Goal: Task Accomplishment & Management: Use online tool/utility

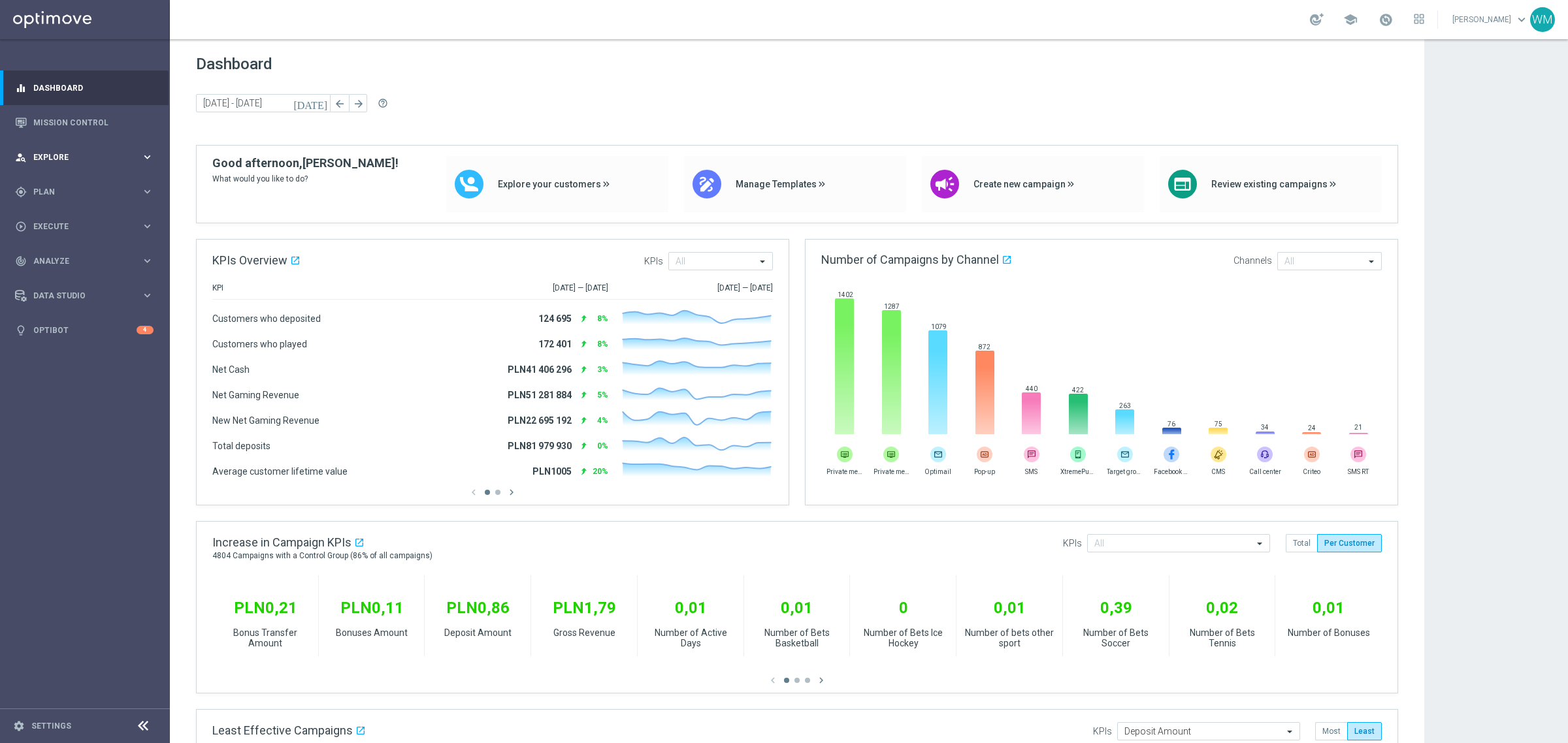
click at [34, 164] on div "person_search Explore keyboard_arrow_right" at bounding box center [84, 157] width 168 height 34
click at [47, 187] on link "Customer Explorer" at bounding box center [85, 184] width 102 height 10
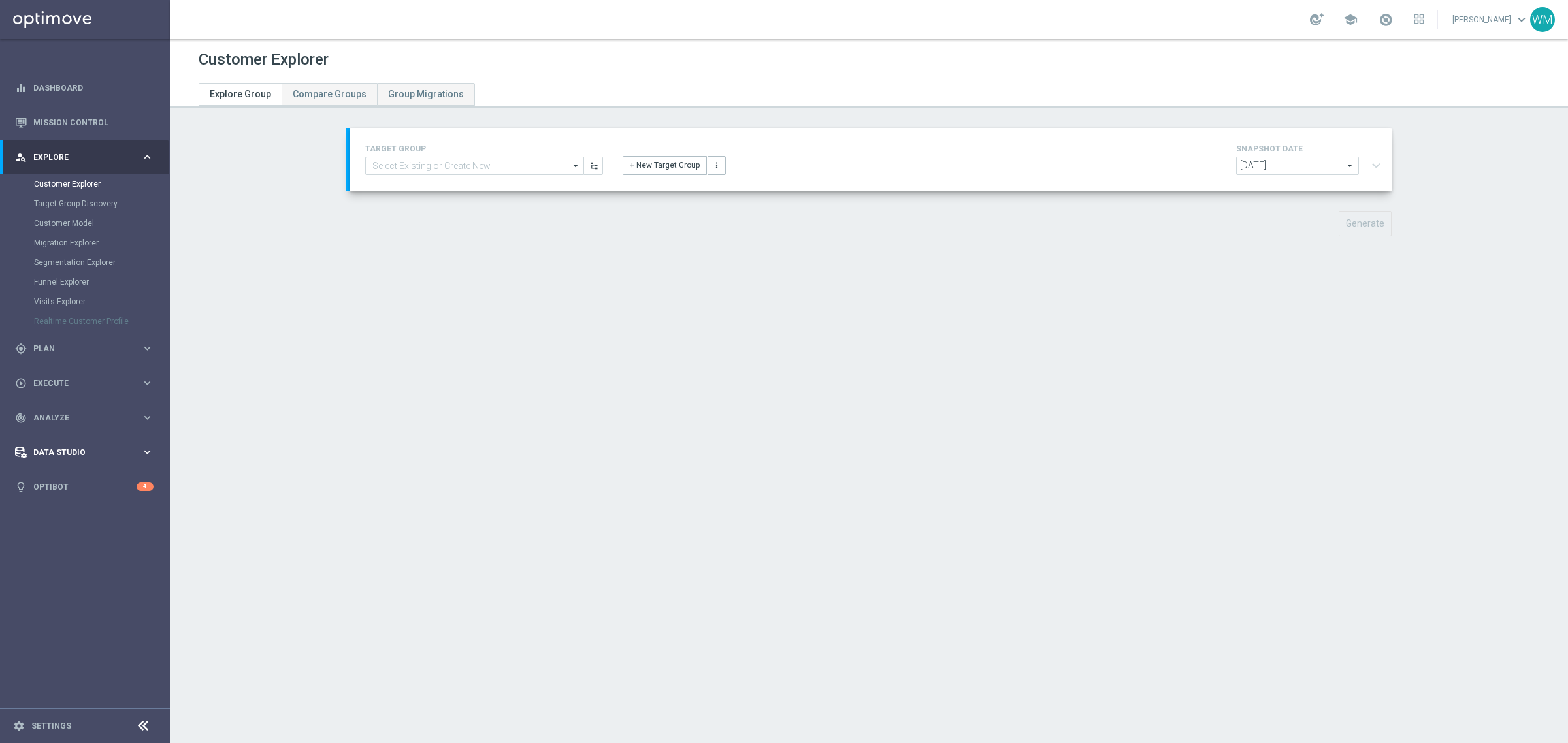
click at [73, 455] on span "Data Studio" at bounding box center [87, 452] width 108 height 7
click at [54, 265] on span "Analyze" at bounding box center [87, 261] width 108 height 7
click at [57, 285] on link "Customer 360" at bounding box center [85, 288] width 102 height 10
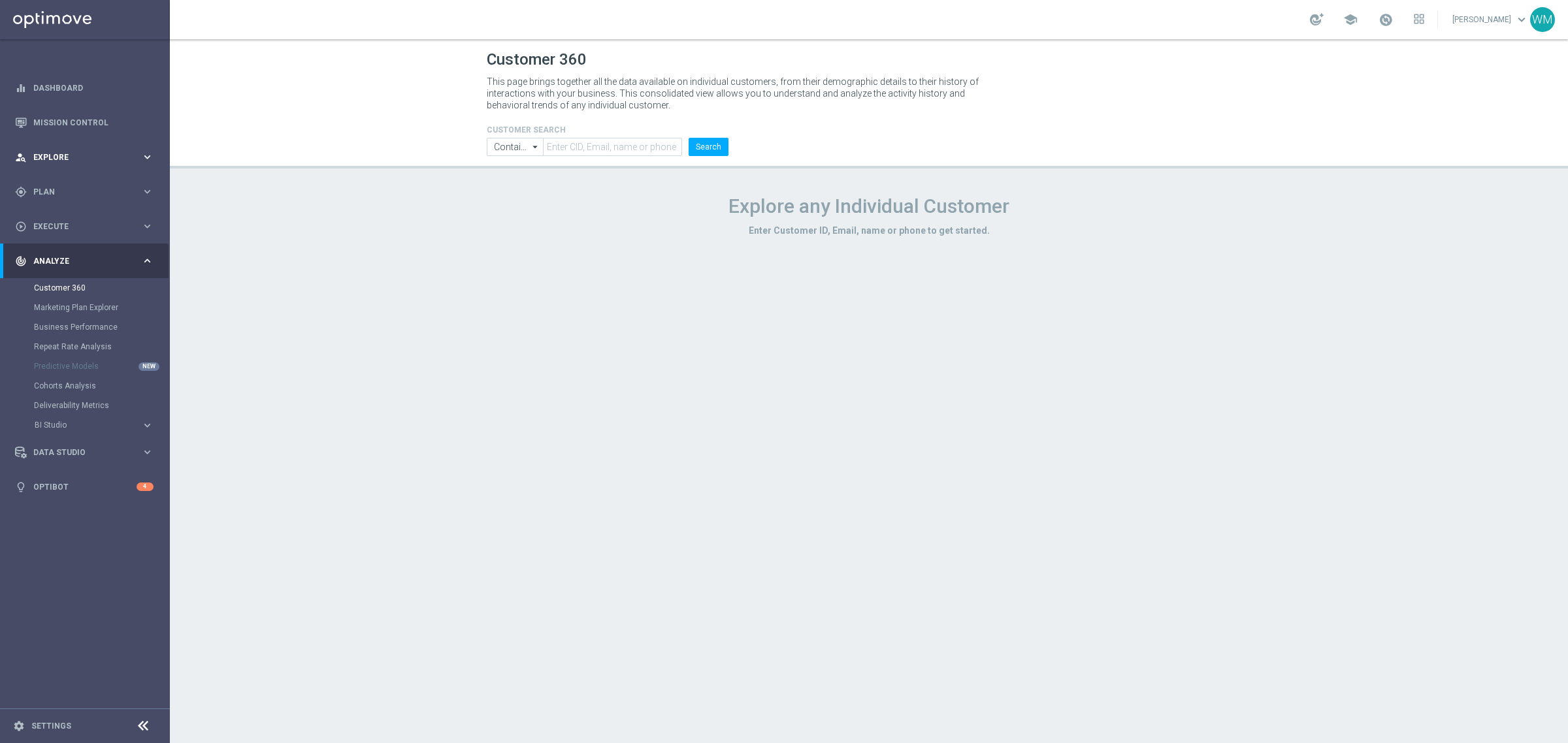
click at [71, 153] on span "Explore" at bounding box center [87, 157] width 108 height 7
click at [70, 183] on link "Customer Explorer" at bounding box center [85, 184] width 102 height 10
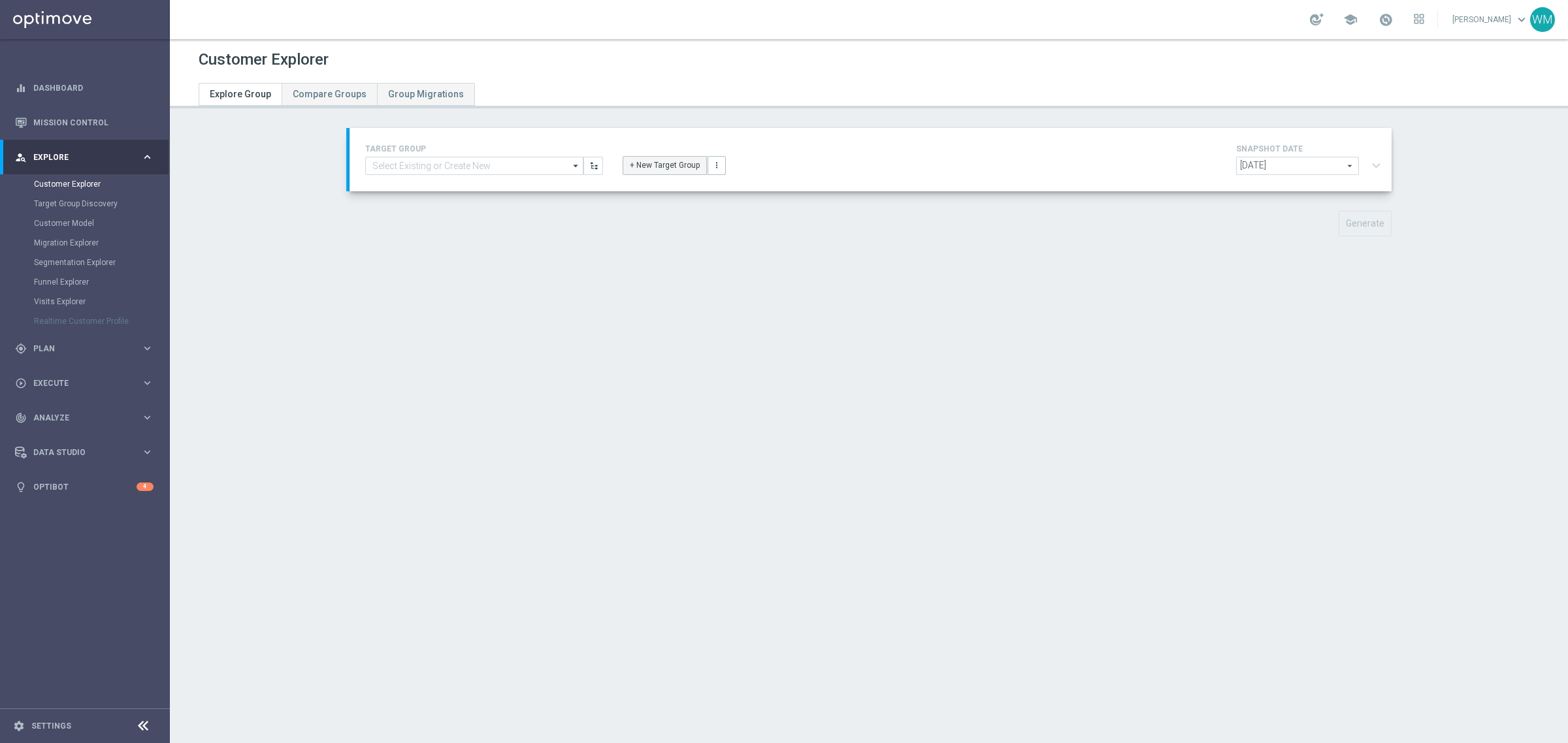
click at [660, 170] on button "+ New Target Group" at bounding box center [664, 165] width 85 height 19
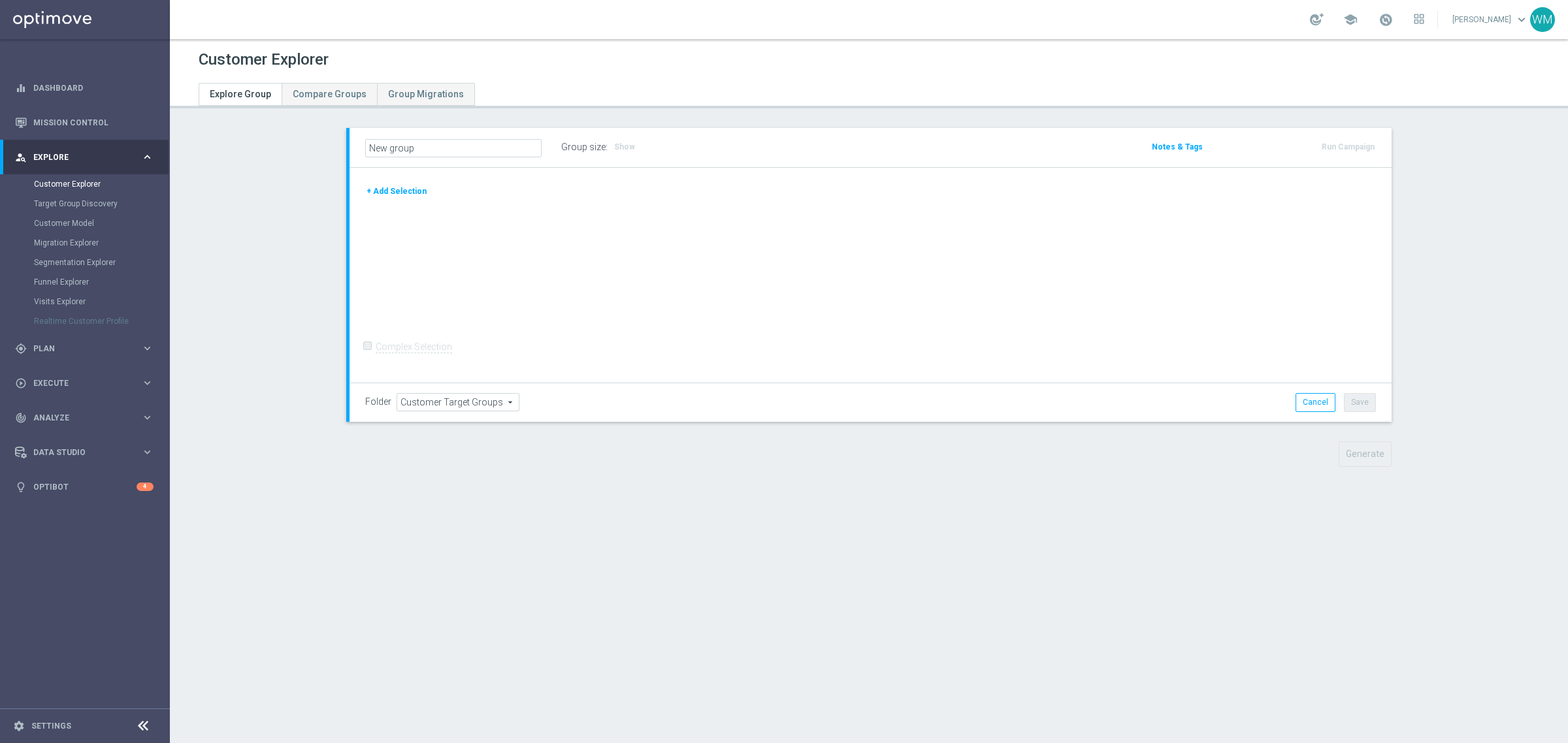
click at [389, 188] on button "+ Add Selection" at bounding box center [397, 190] width 63 height 14
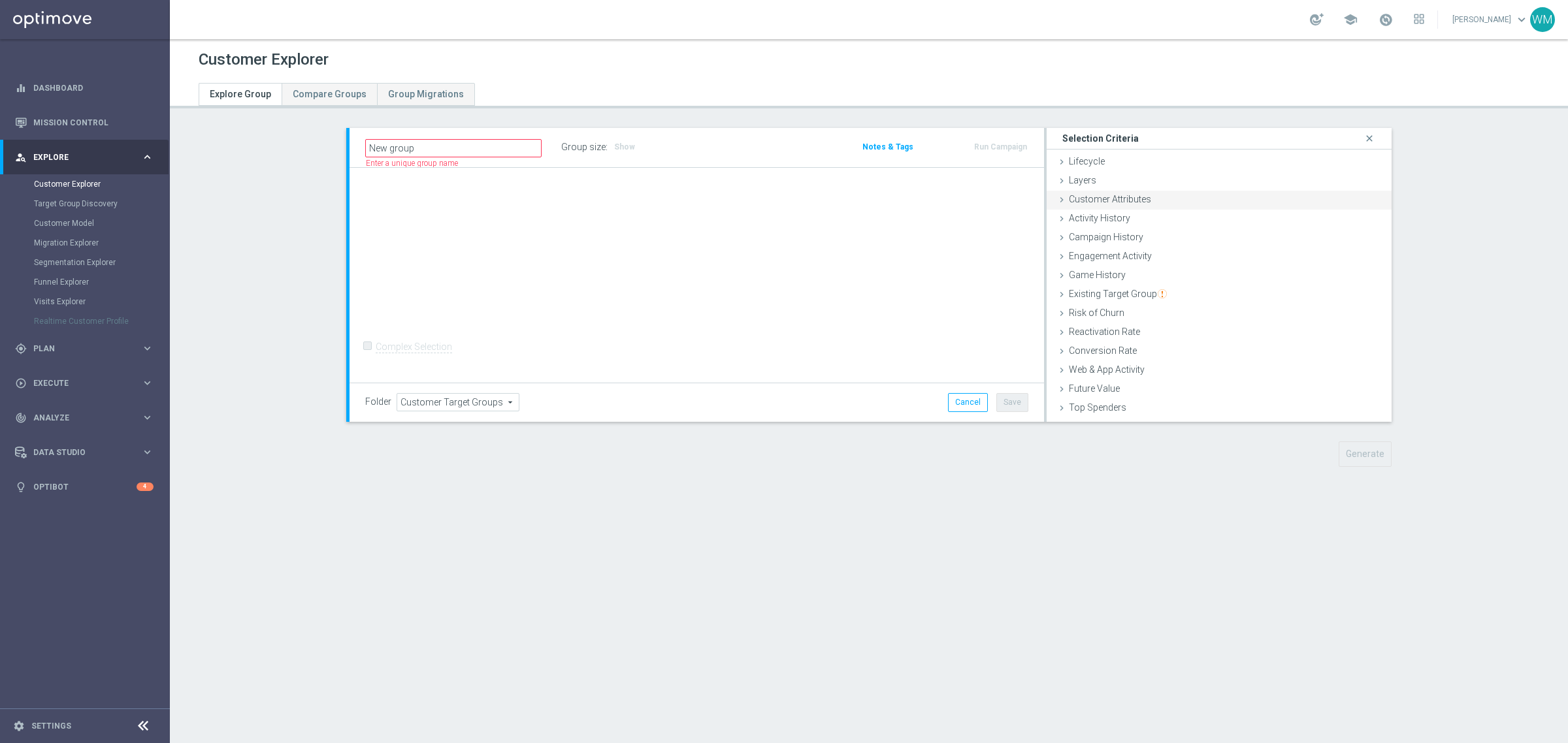
click at [1100, 195] on span "Customer Attributes" at bounding box center [1110, 199] width 83 height 10
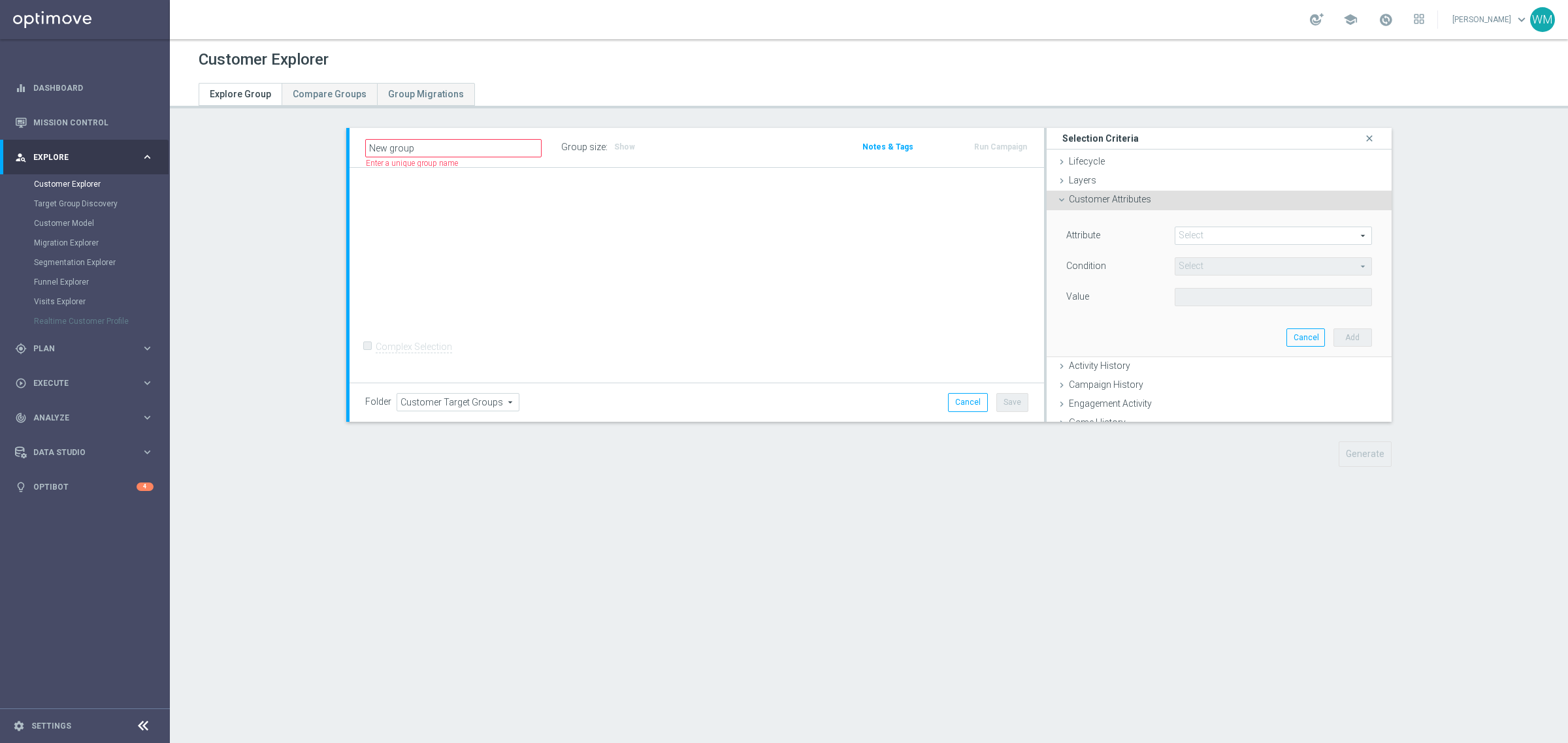
click at [1175, 235] on span at bounding box center [1273, 236] width 196 height 17
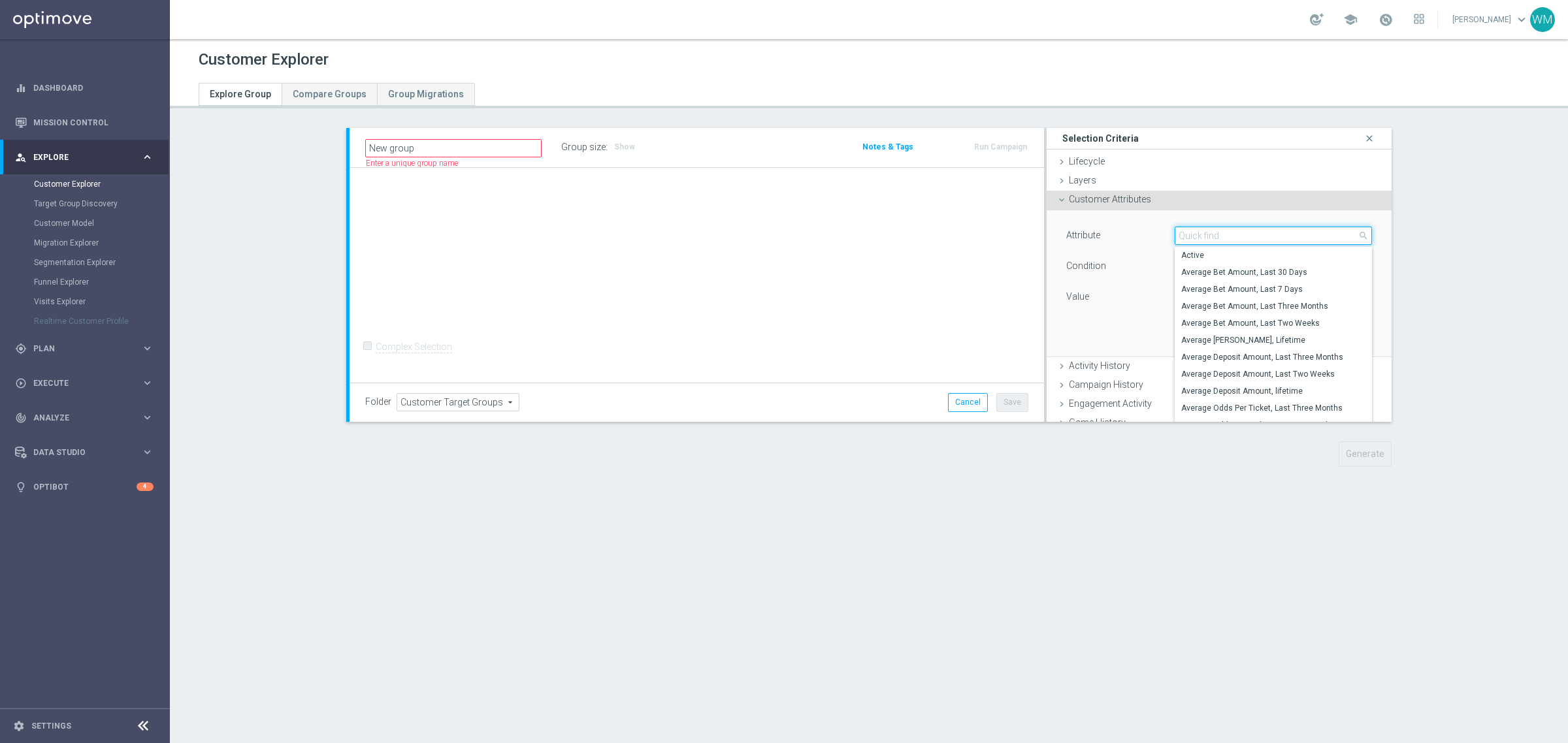
click at [1175, 235] on input "search" at bounding box center [1274, 236] width 197 height 19
click at [1112, 280] on div "Attribute Select arrow_drop_down search Active Average Bet Amount, Last 30 Days…" at bounding box center [1219, 267] width 306 height 83
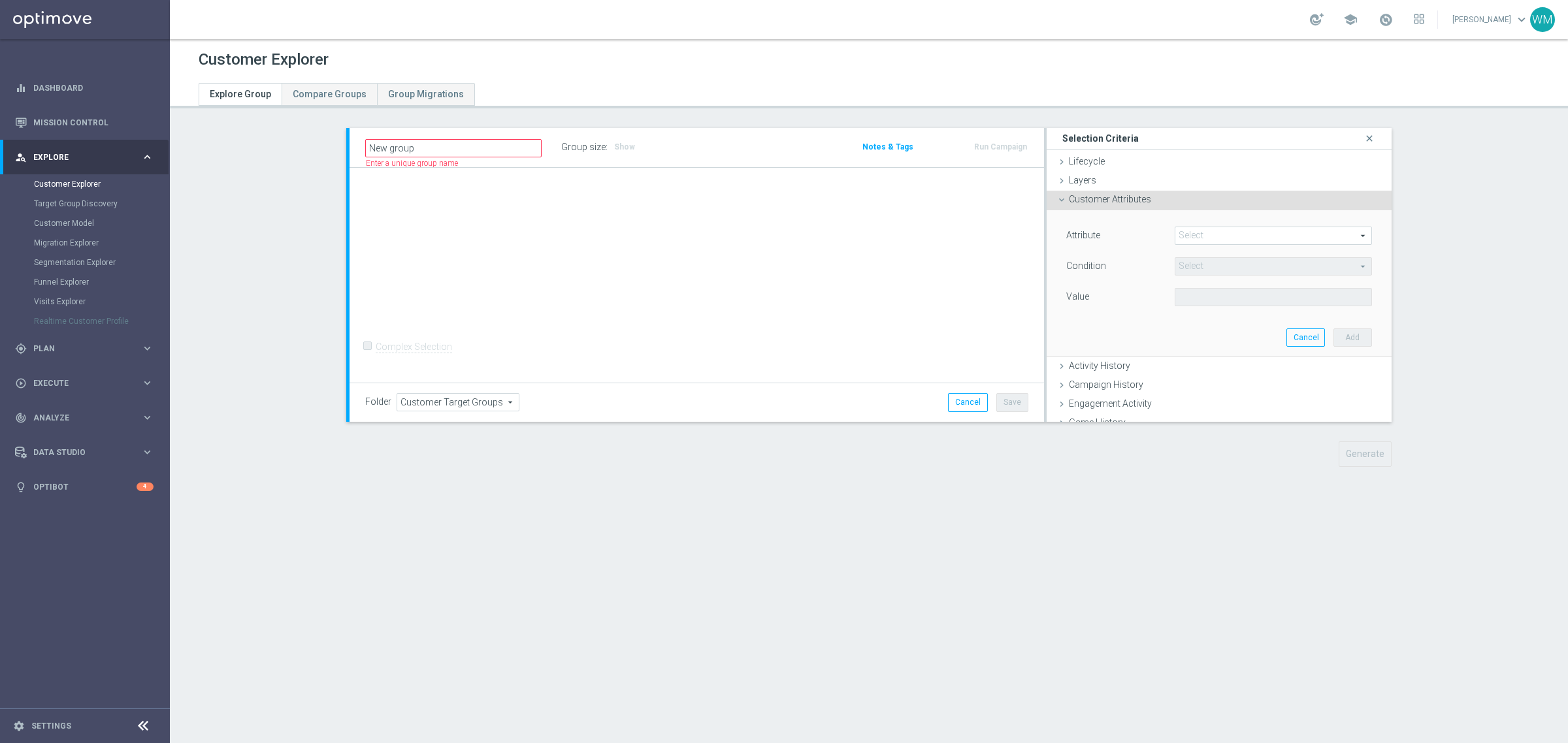
click at [1189, 245] on div "Attribute Select arrow_drop_down search" at bounding box center [1219, 237] width 325 height 21
click at [1189, 240] on span at bounding box center [1273, 236] width 196 height 17
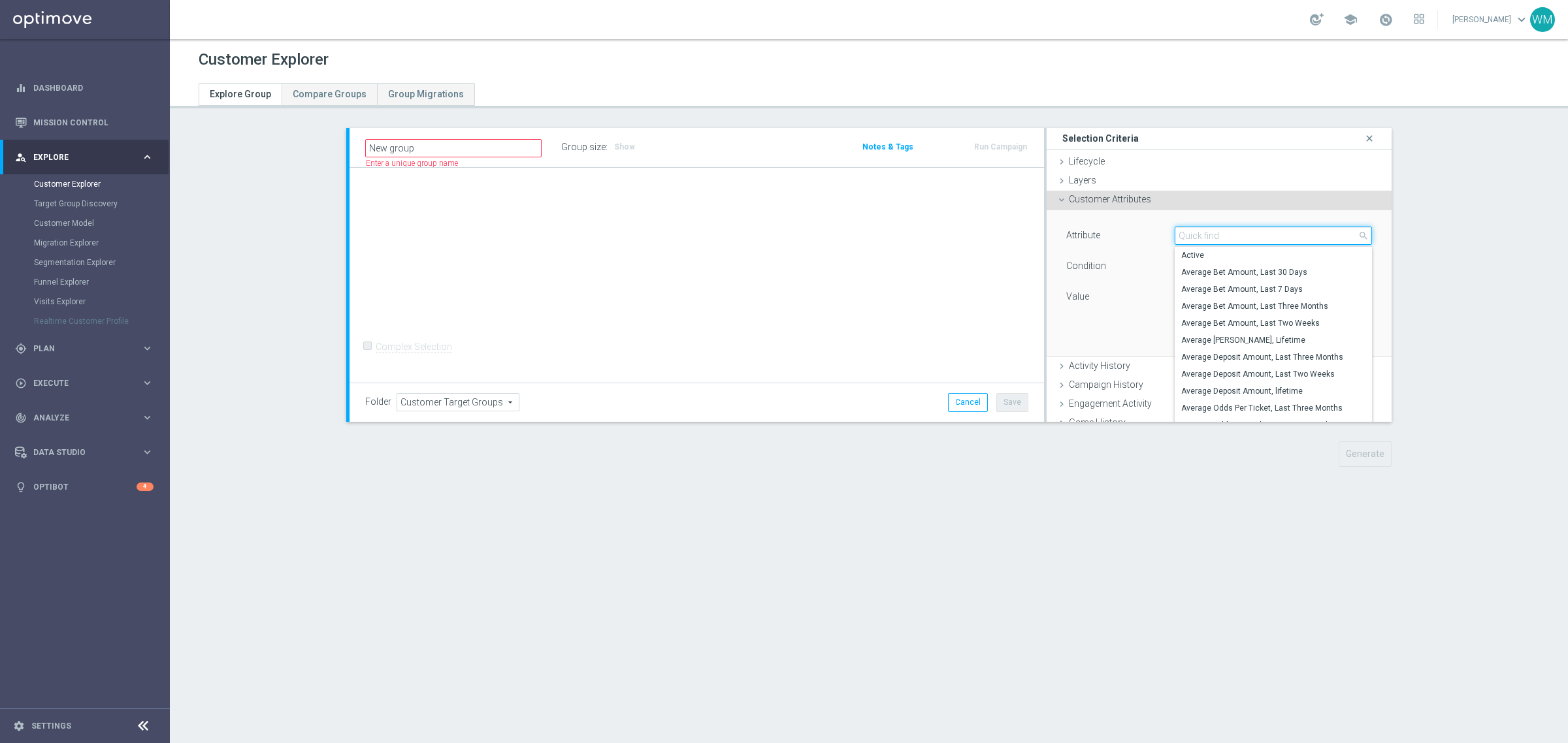
click at [1214, 230] on input "search" at bounding box center [1274, 236] width 197 height 19
paste input "[PERSON_NAME], Lifetime"
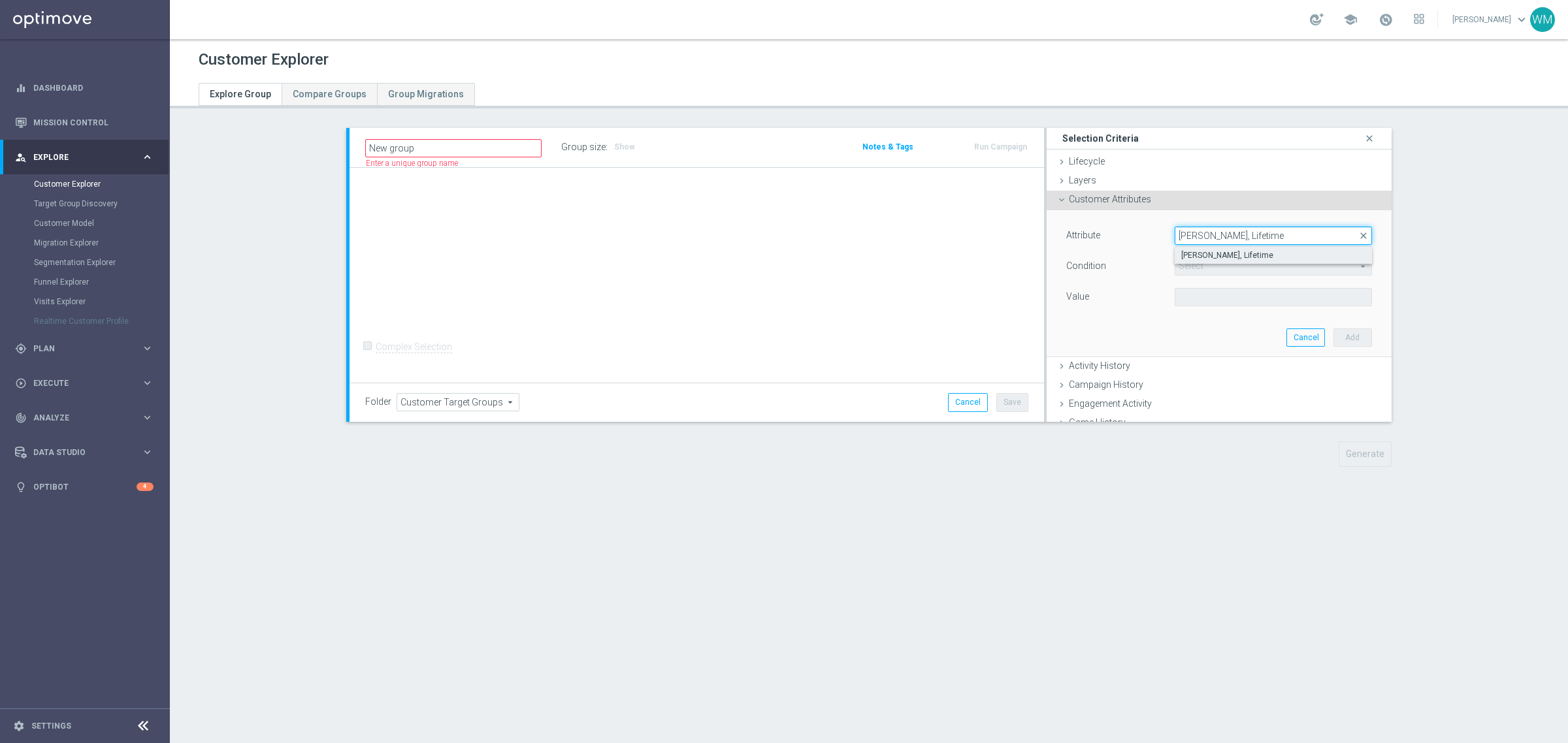
type input "[PERSON_NAME], Lifetime"
click at [1214, 259] on span "[PERSON_NAME], Lifetime" at bounding box center [1274, 254] width 184 height 10
type input "[PERSON_NAME], Lifetime"
type input "="
click at [1213, 269] on span "=" at bounding box center [1273, 267] width 196 height 17
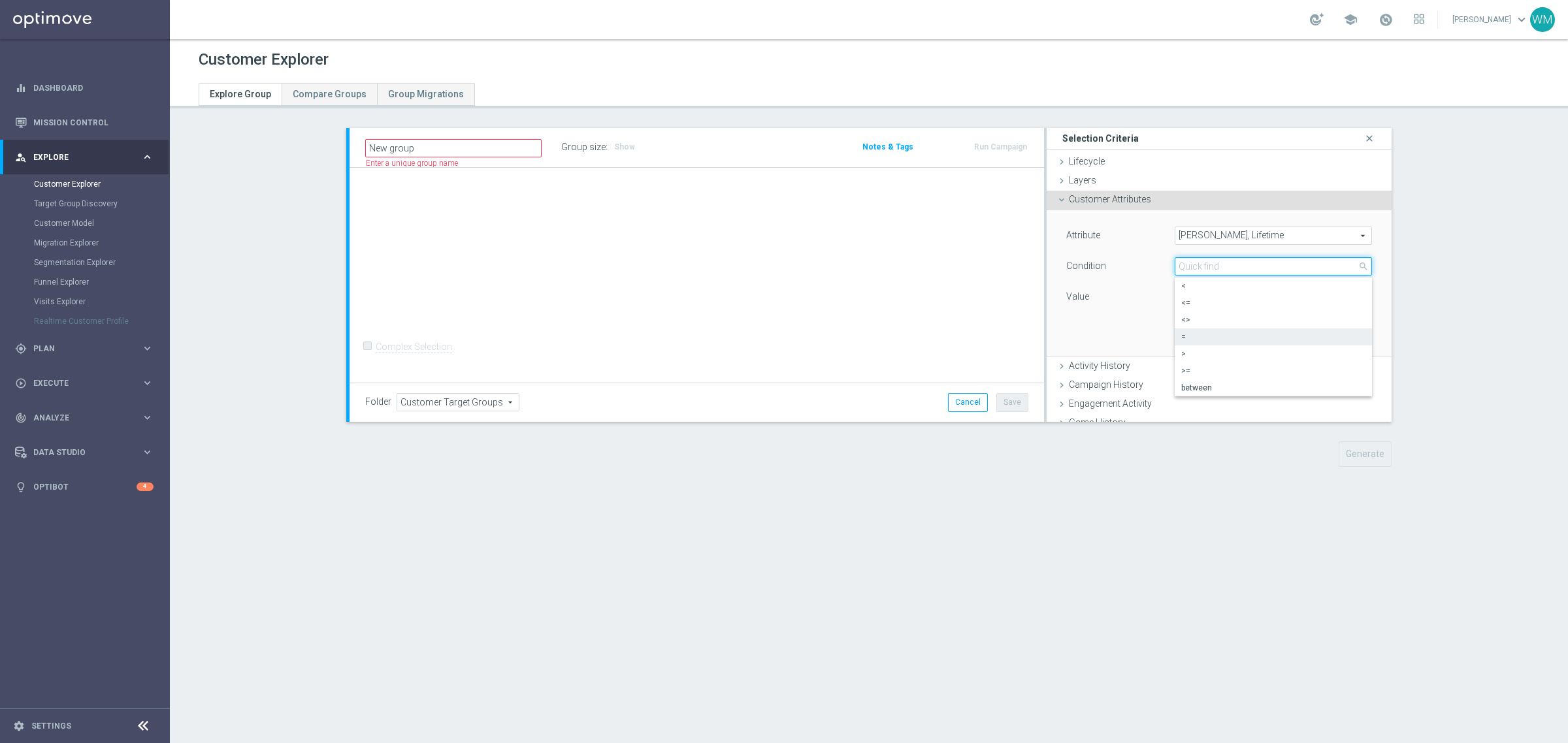
drag, startPoint x: 1187, startPoint y: 266, endPoint x: 1151, endPoint y: 263, distance: 36.1
click at [1183, 265] on input "search" at bounding box center [1274, 267] width 197 height 19
click at [1151, 263] on div "Condition" at bounding box center [1110, 267] width 109 height 21
click at [1181, 292] on label "PLN" at bounding box center [1184, 297] width 13 height 12
click at [1181, 292] on input "PLN" at bounding box center [1220, 297] width 89 height 19
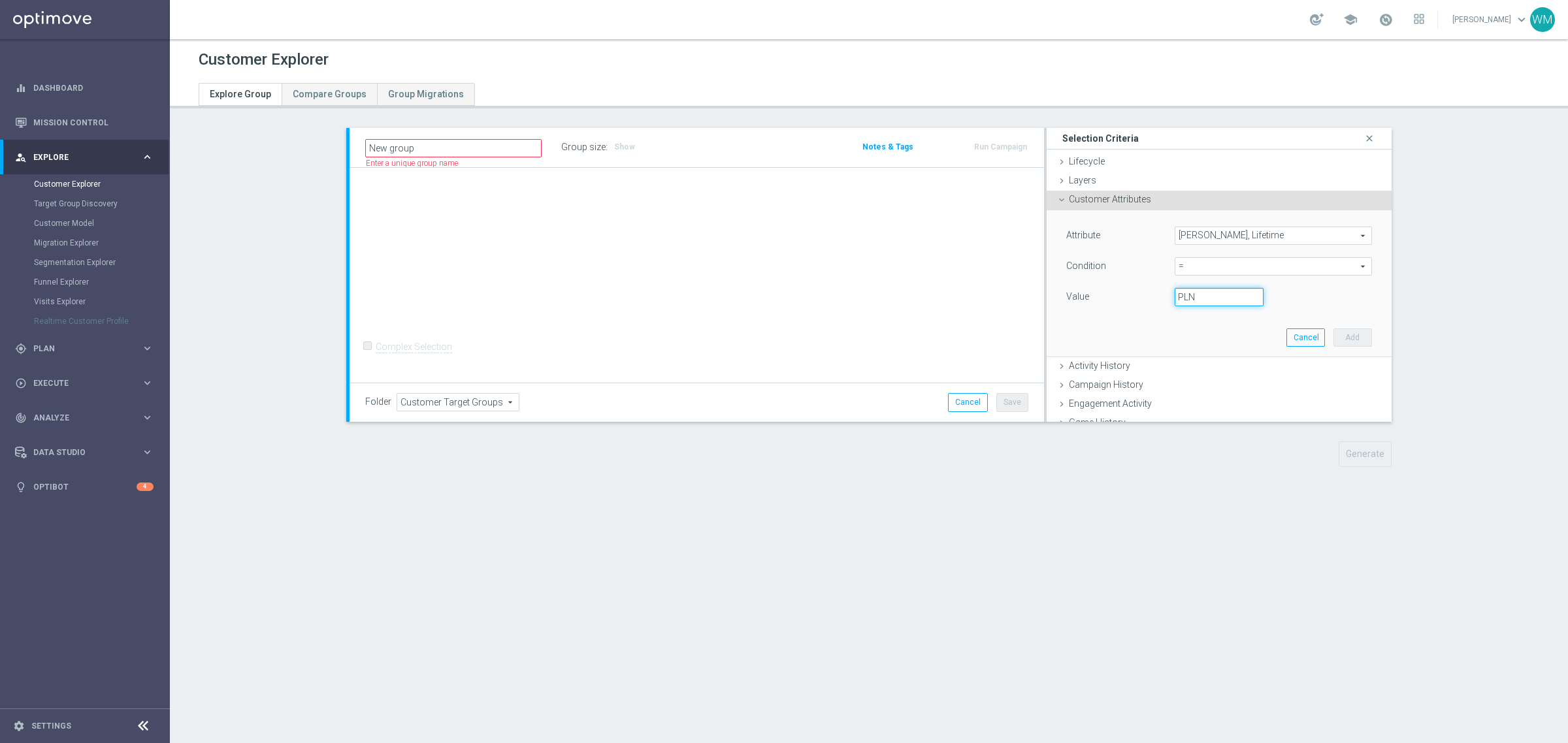
click at [1199, 294] on input "PLN" at bounding box center [1220, 297] width 89 height 19
type input "200"
click at [1334, 331] on button "Add" at bounding box center [1353, 338] width 39 height 19
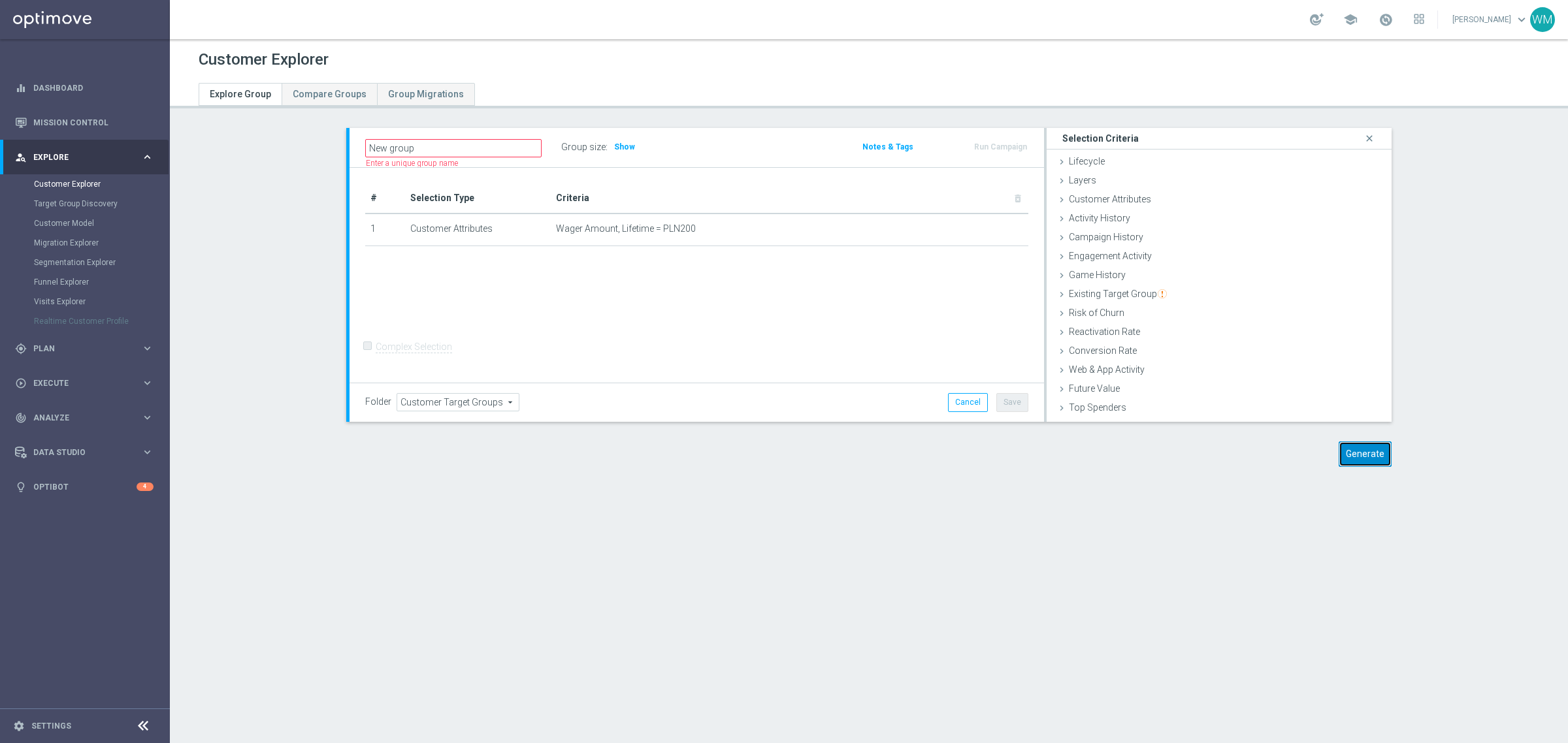
click at [1365, 459] on button "Generate" at bounding box center [1365, 454] width 53 height 25
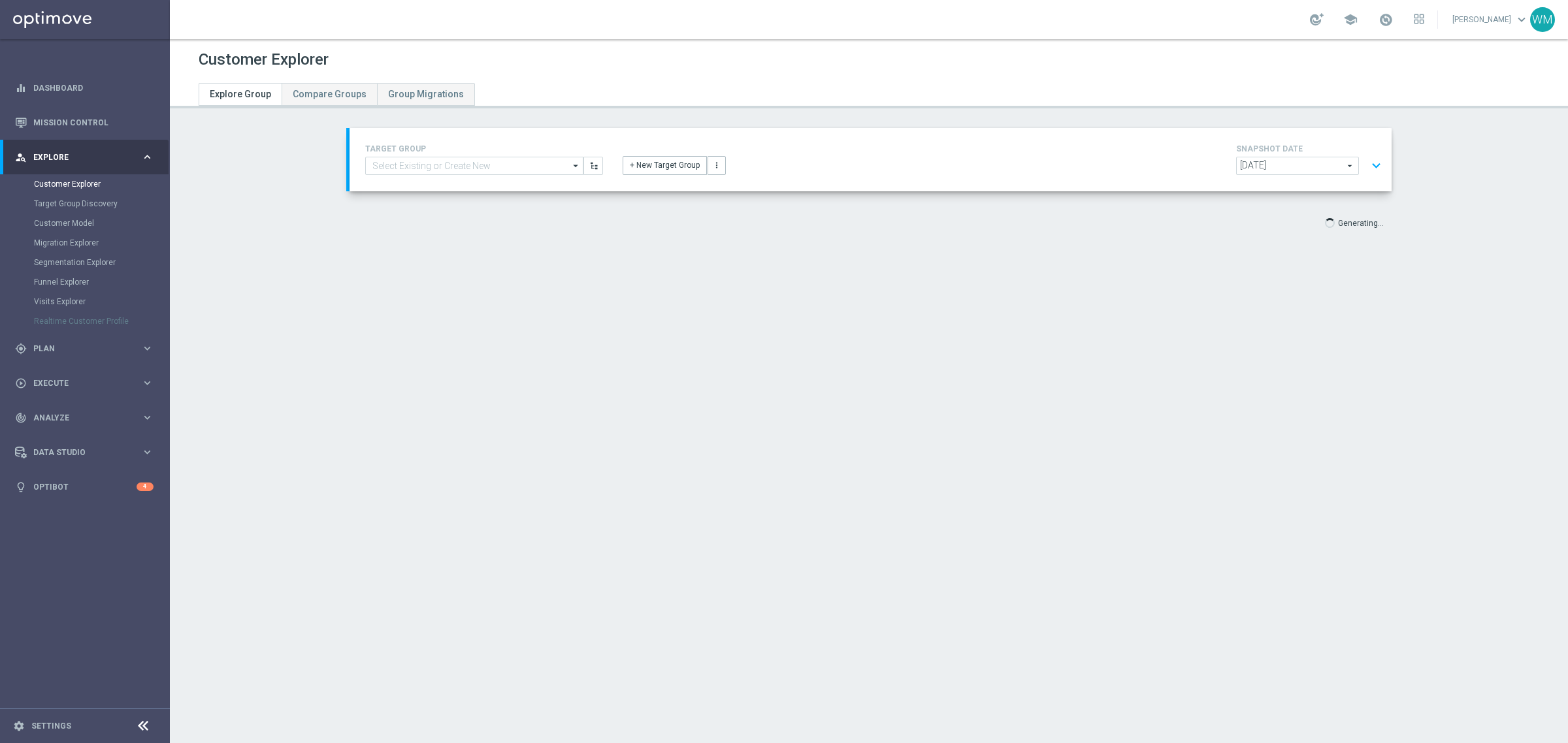
scroll to position [24, 0]
click at [1367, 162] on button "expand_more" at bounding box center [1377, 165] width 19 height 25
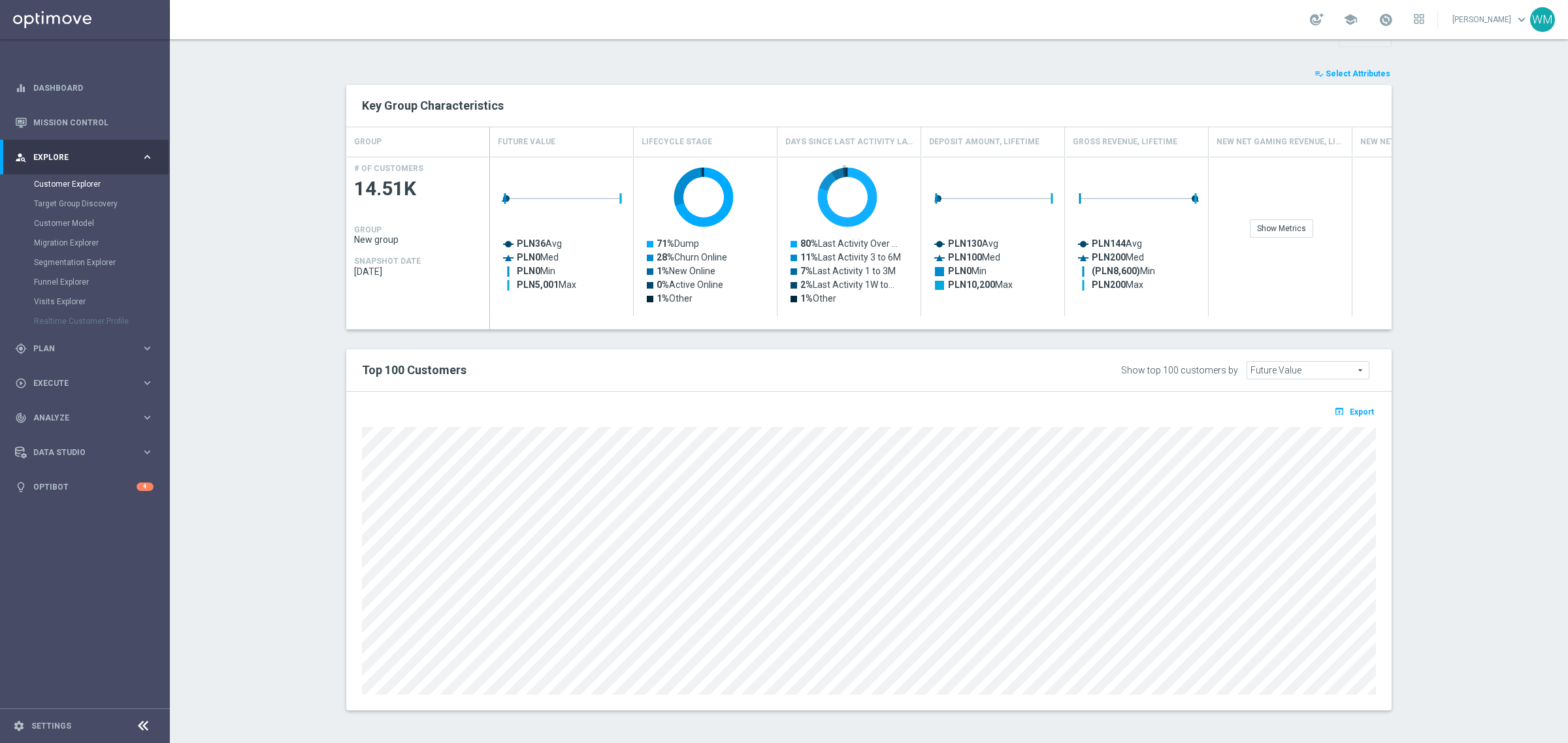
scroll to position [0, 0]
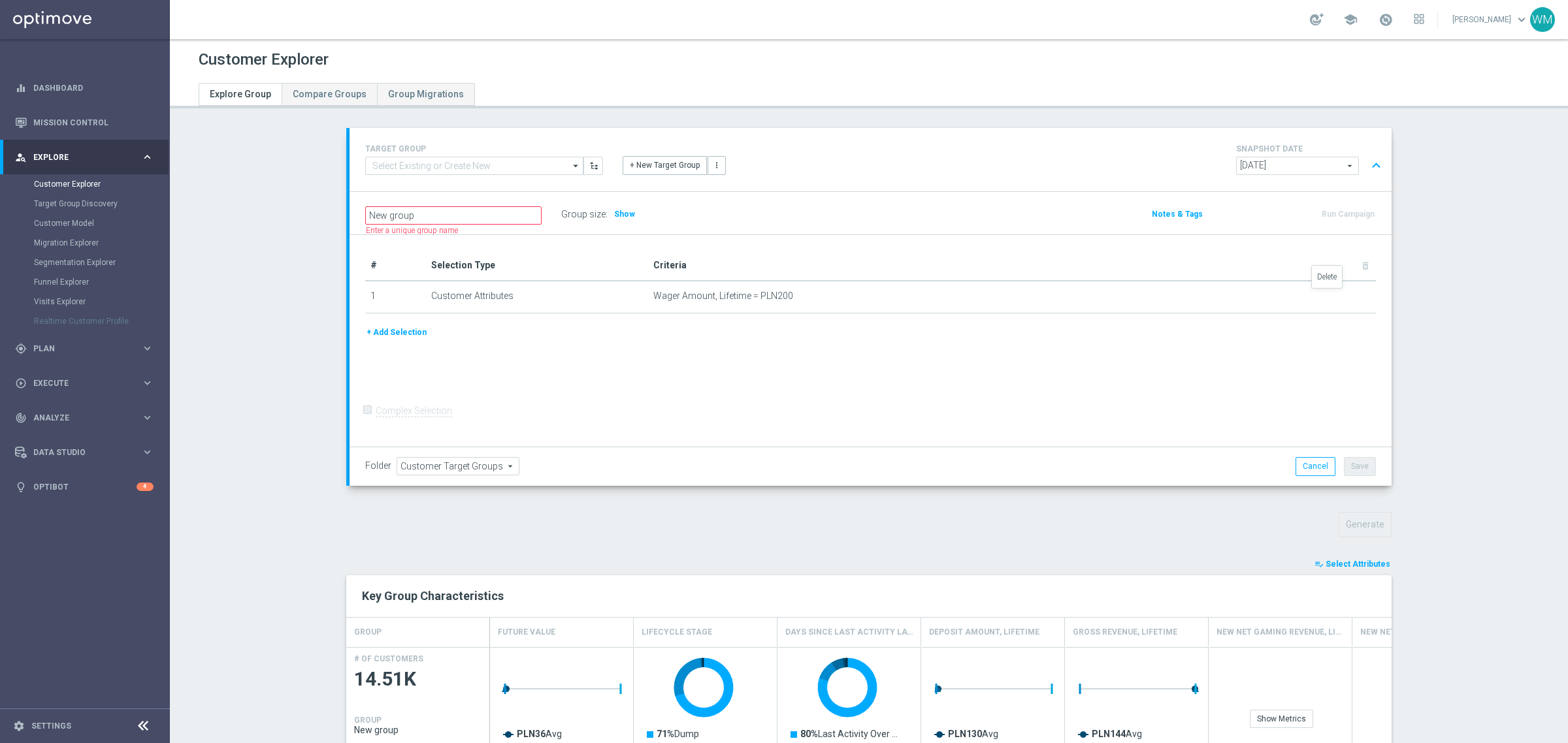
drag, startPoint x: 1327, startPoint y: 295, endPoint x: 1304, endPoint y: 295, distance: 23.0
click at [0, 0] on icon "delete_forever" at bounding box center [0, 0] width 0 height 0
click at [403, 266] on button "+ Add Selection" at bounding box center [397, 258] width 63 height 14
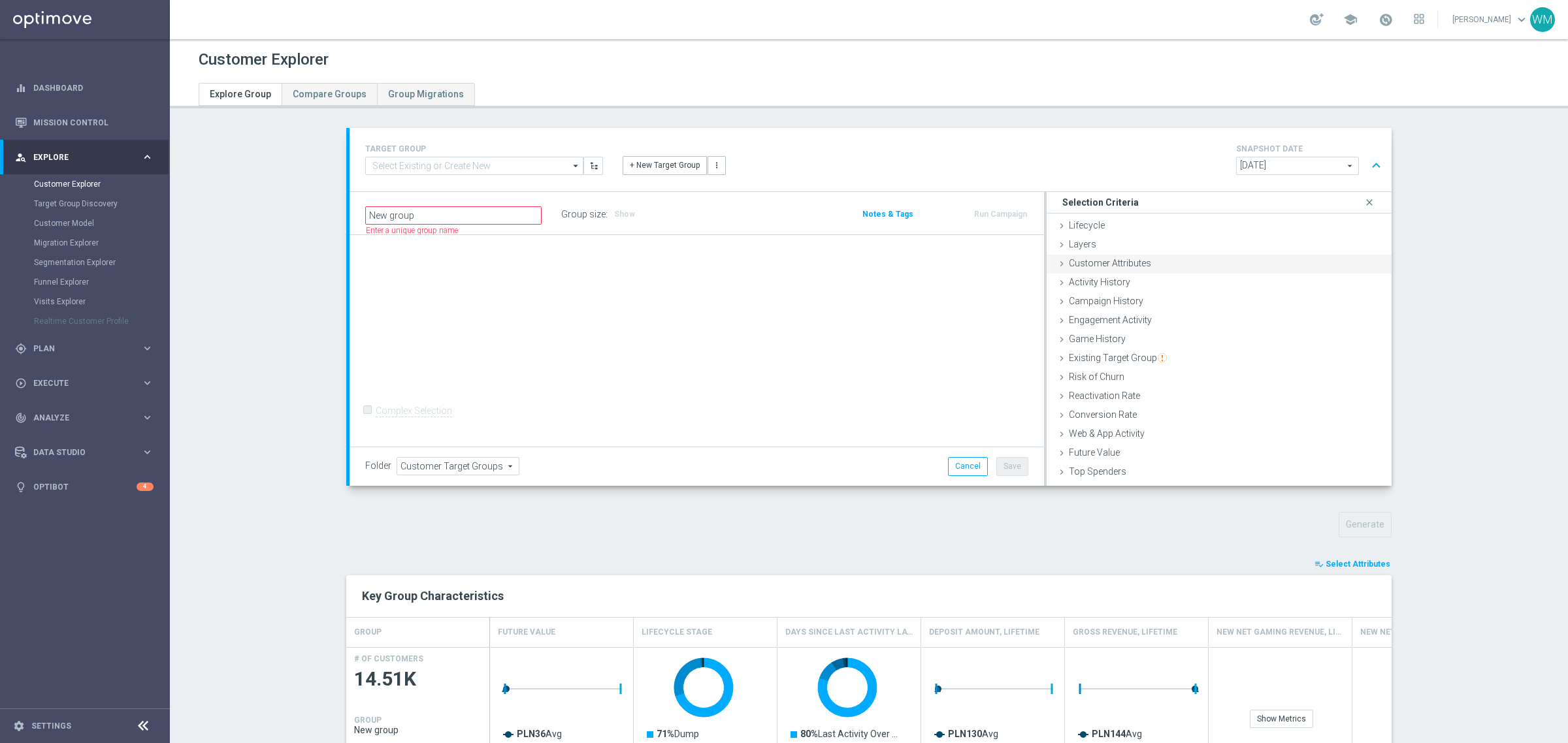
click at [1165, 255] on div "Customer Attributes done" at bounding box center [1219, 264] width 345 height 20
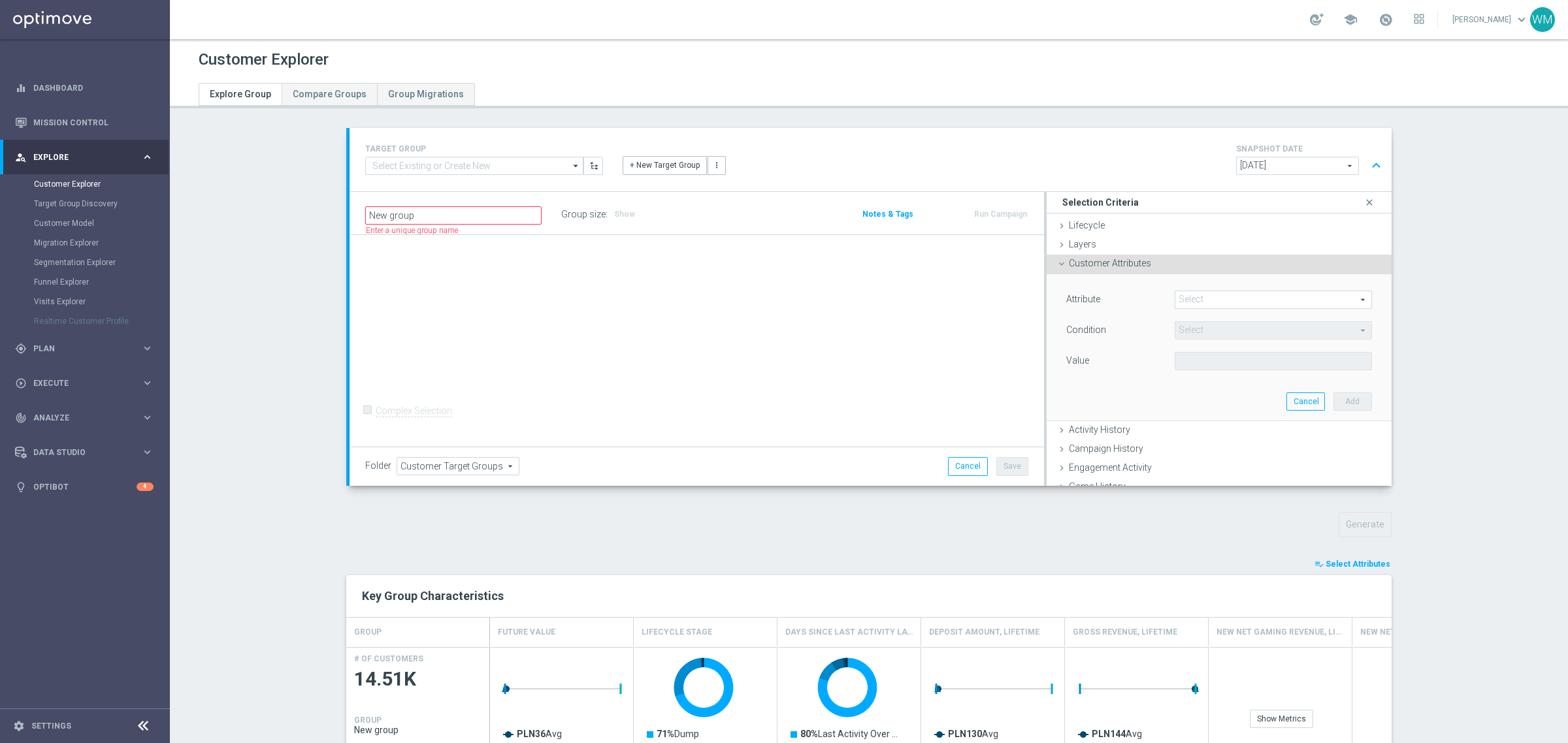
click at [1191, 288] on div "Attribute Select arrow_drop_down search Condition Select arrow_drop_down search…" at bounding box center [1219, 347] width 325 height 147
click at [1193, 301] on span at bounding box center [1273, 300] width 196 height 17
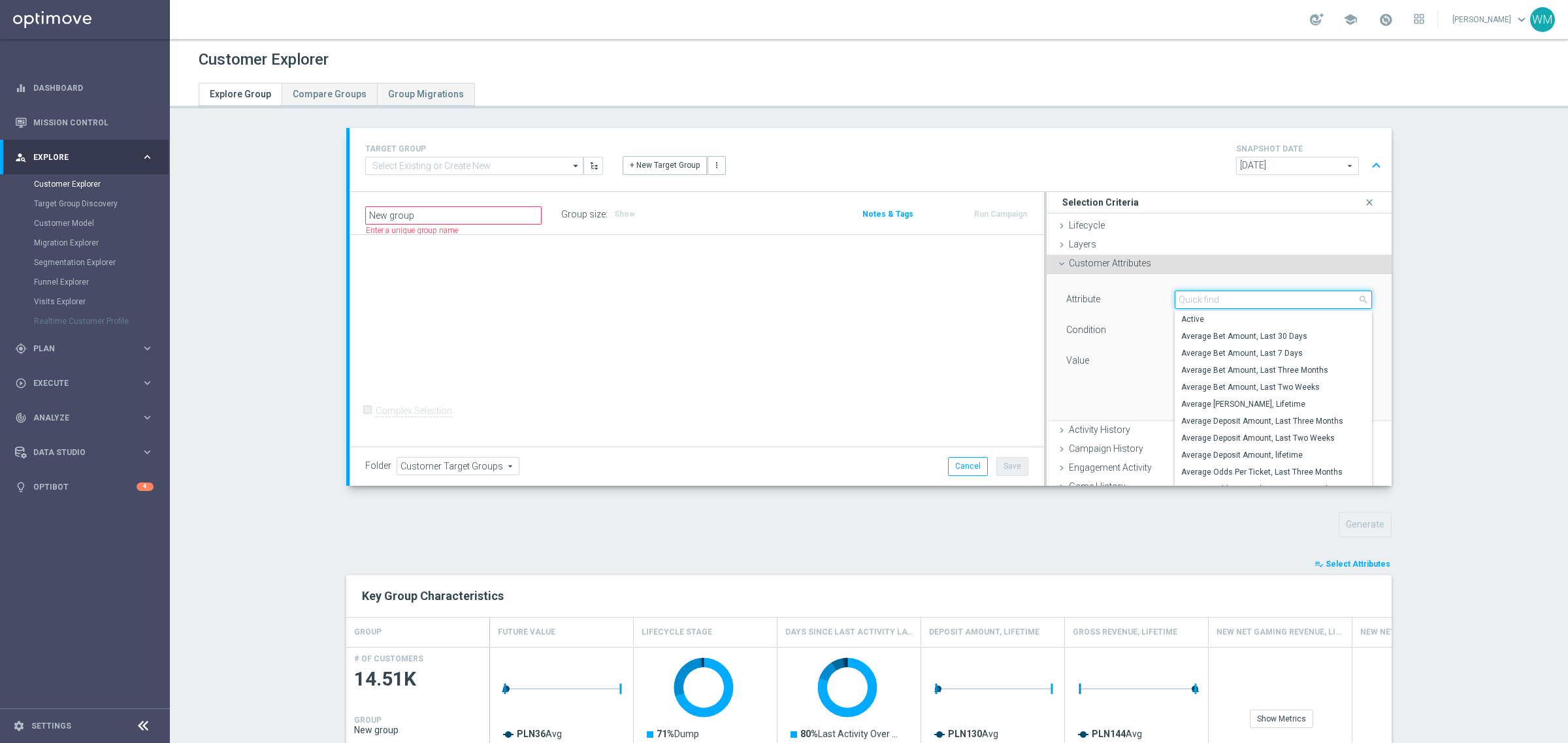
click at [1193, 301] on input "search" at bounding box center [1274, 300] width 197 height 19
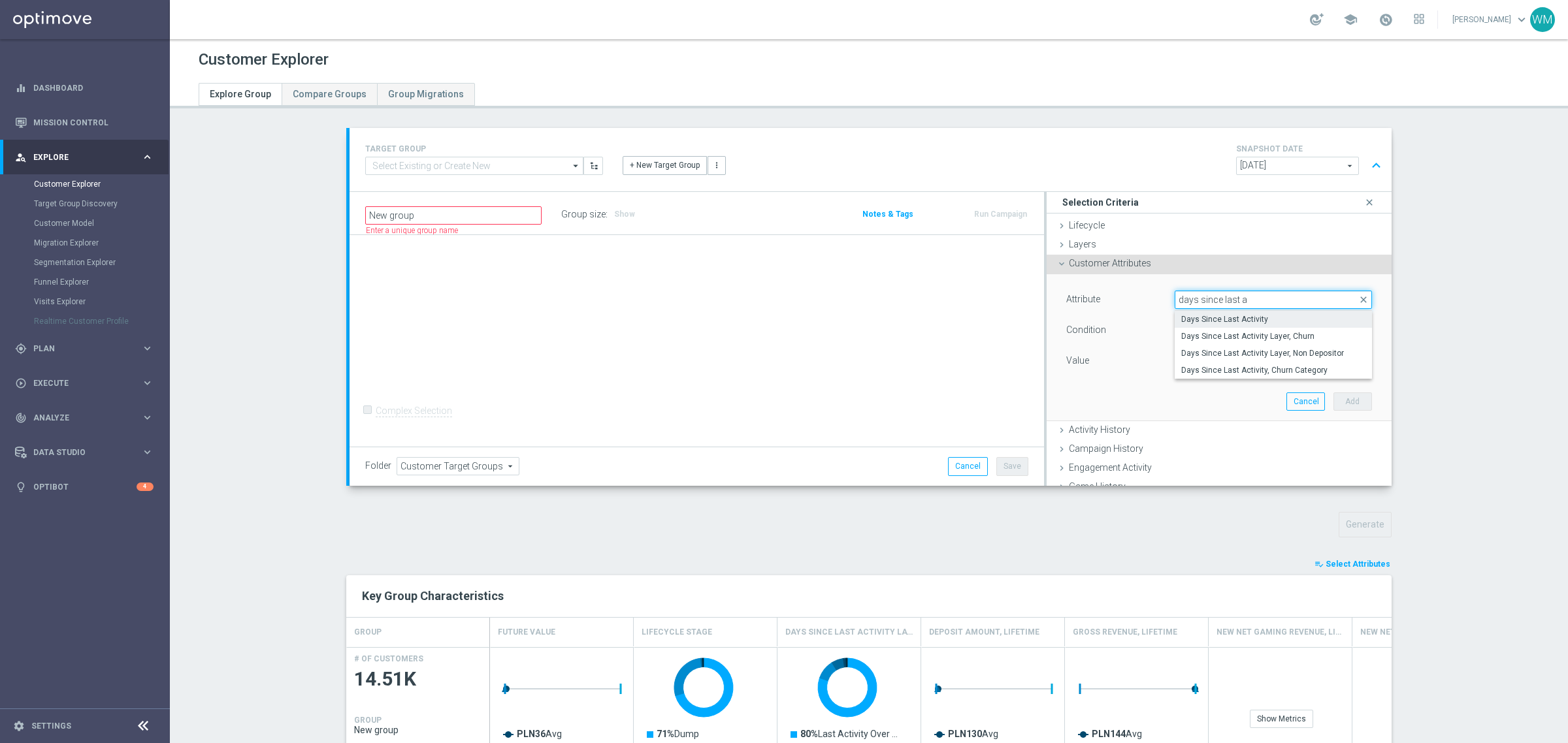
type input "days since last a"
click at [1190, 312] on label "Days Since Last Activity" at bounding box center [1274, 319] width 197 height 17
type input "Days Since Last Activity"
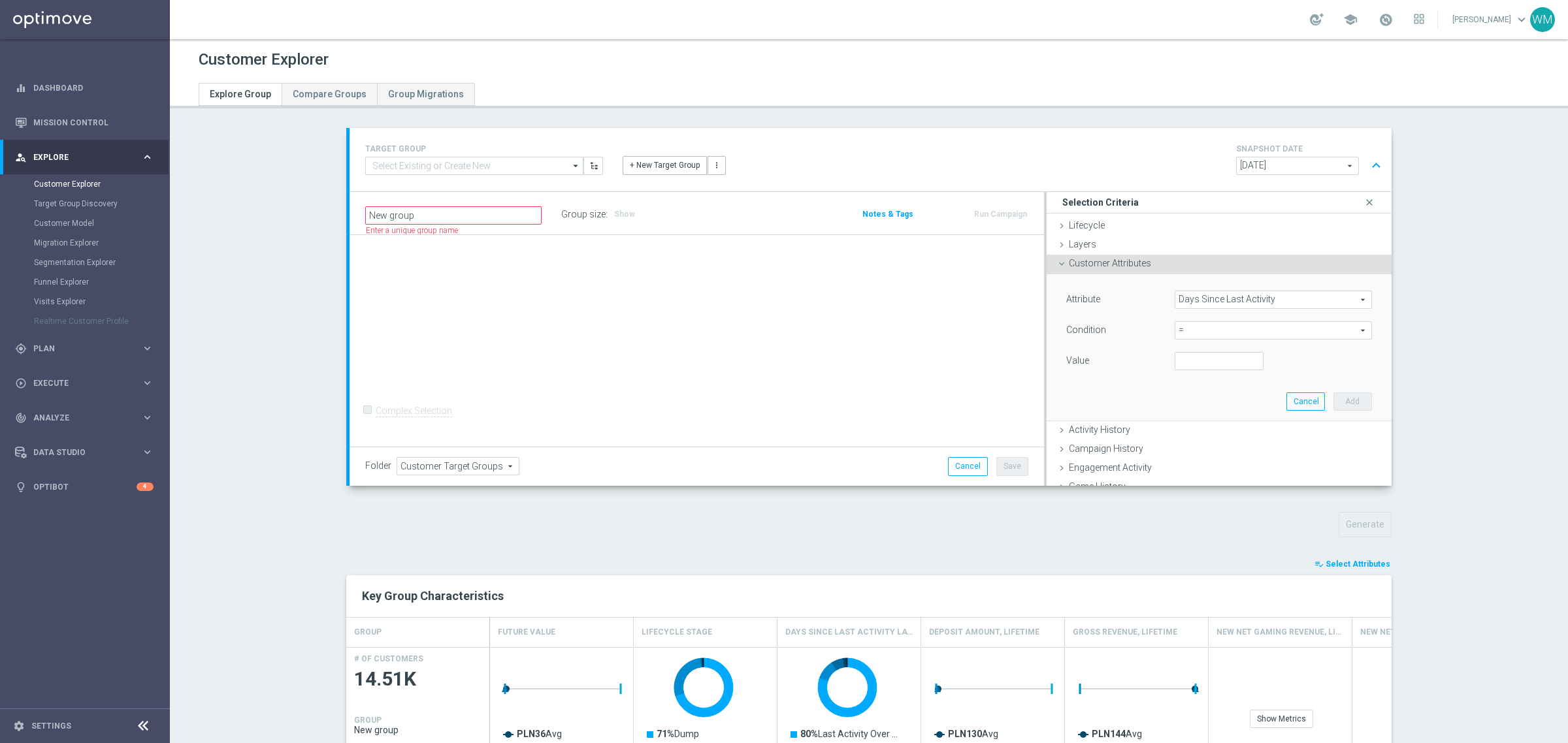
click at [1193, 325] on span "=" at bounding box center [1273, 331] width 196 height 17
click at [1193, 325] on input "search" at bounding box center [1274, 331] width 197 height 19
click at [1112, 325] on div "Condition" at bounding box center [1110, 332] width 109 height 21
click at [1196, 363] on input "number" at bounding box center [1220, 361] width 89 height 19
click at [1226, 327] on span "=" at bounding box center [1273, 331] width 196 height 17
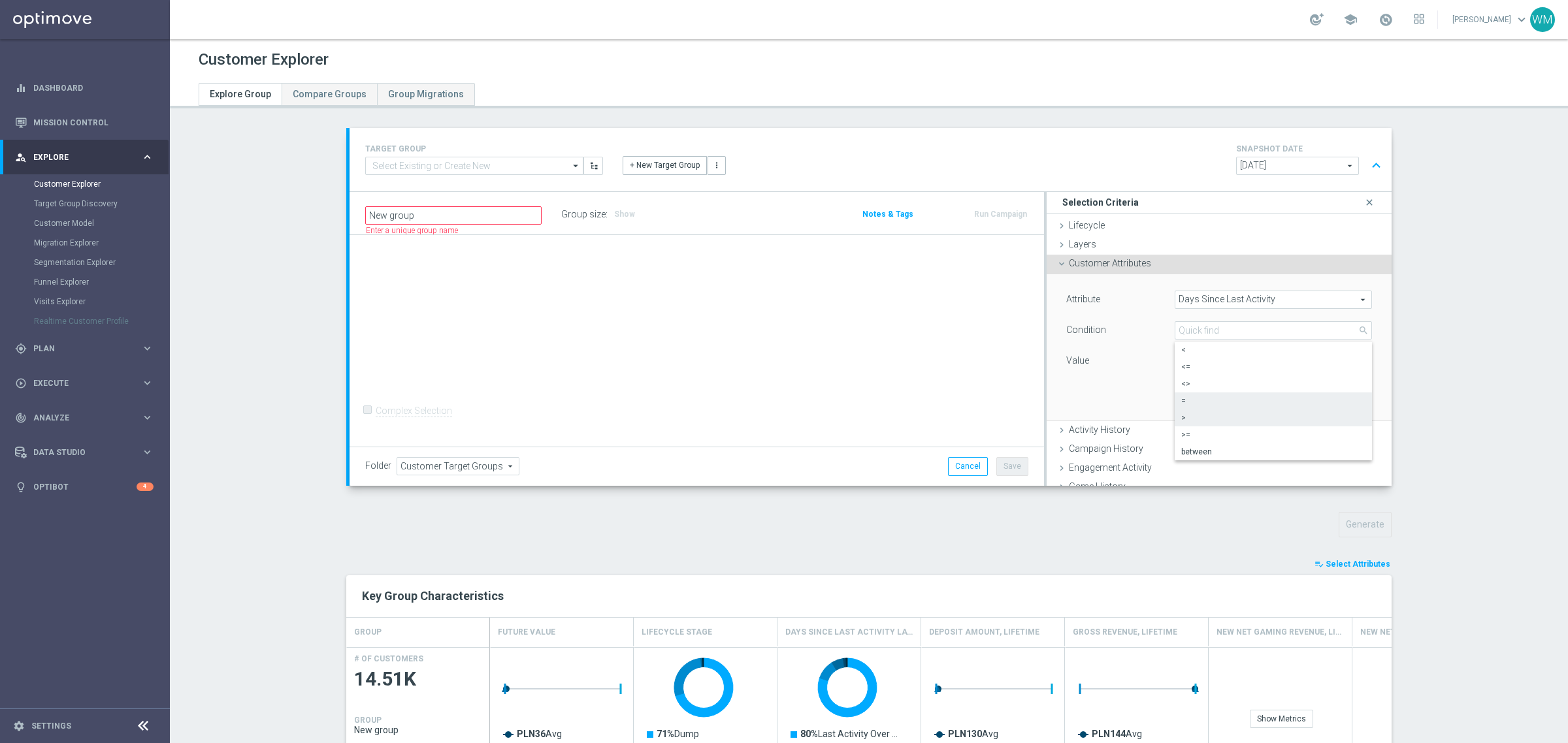
click at [1213, 417] on span ">" at bounding box center [1274, 418] width 184 height 10
click at [1194, 332] on span ">" at bounding box center [1273, 331] width 196 height 17
click at [1212, 347] on span "<" at bounding box center [1274, 349] width 184 height 10
type input "<"
click at [1203, 366] on input "number" at bounding box center [1220, 361] width 89 height 19
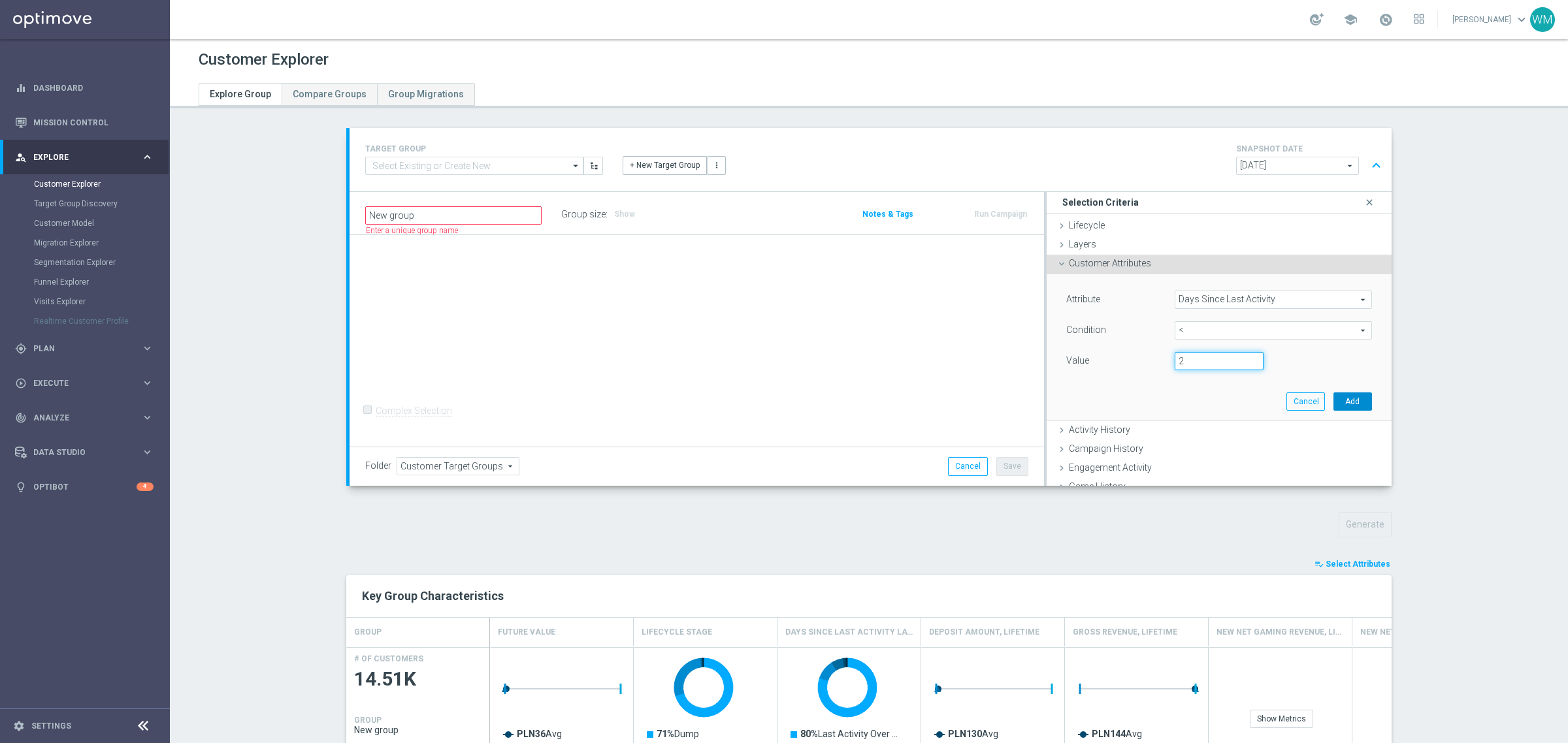
type input "2"
click at [1334, 402] on button "Add" at bounding box center [1353, 402] width 39 height 19
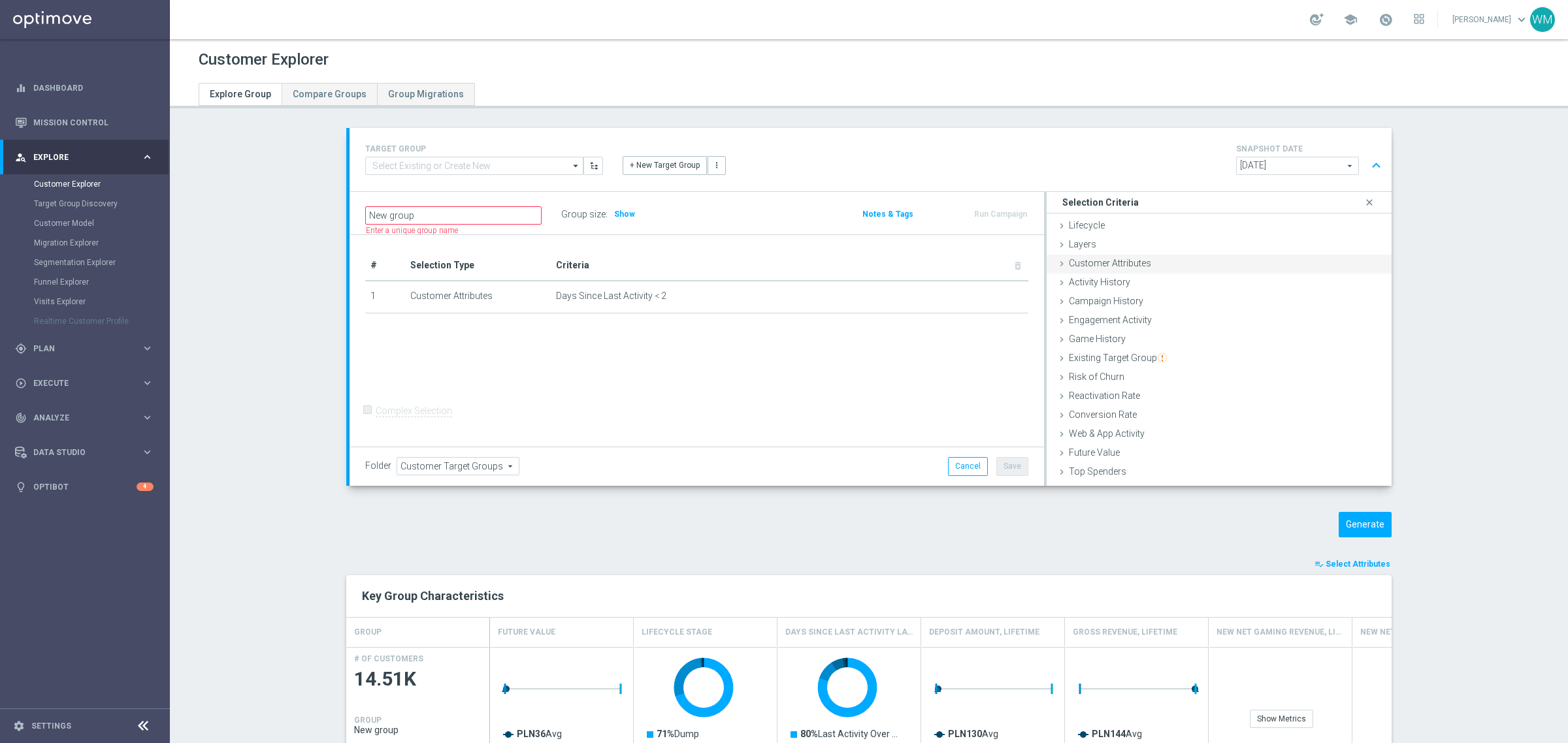
click at [1142, 262] on span "Customer Attributes" at bounding box center [1110, 263] width 83 height 10
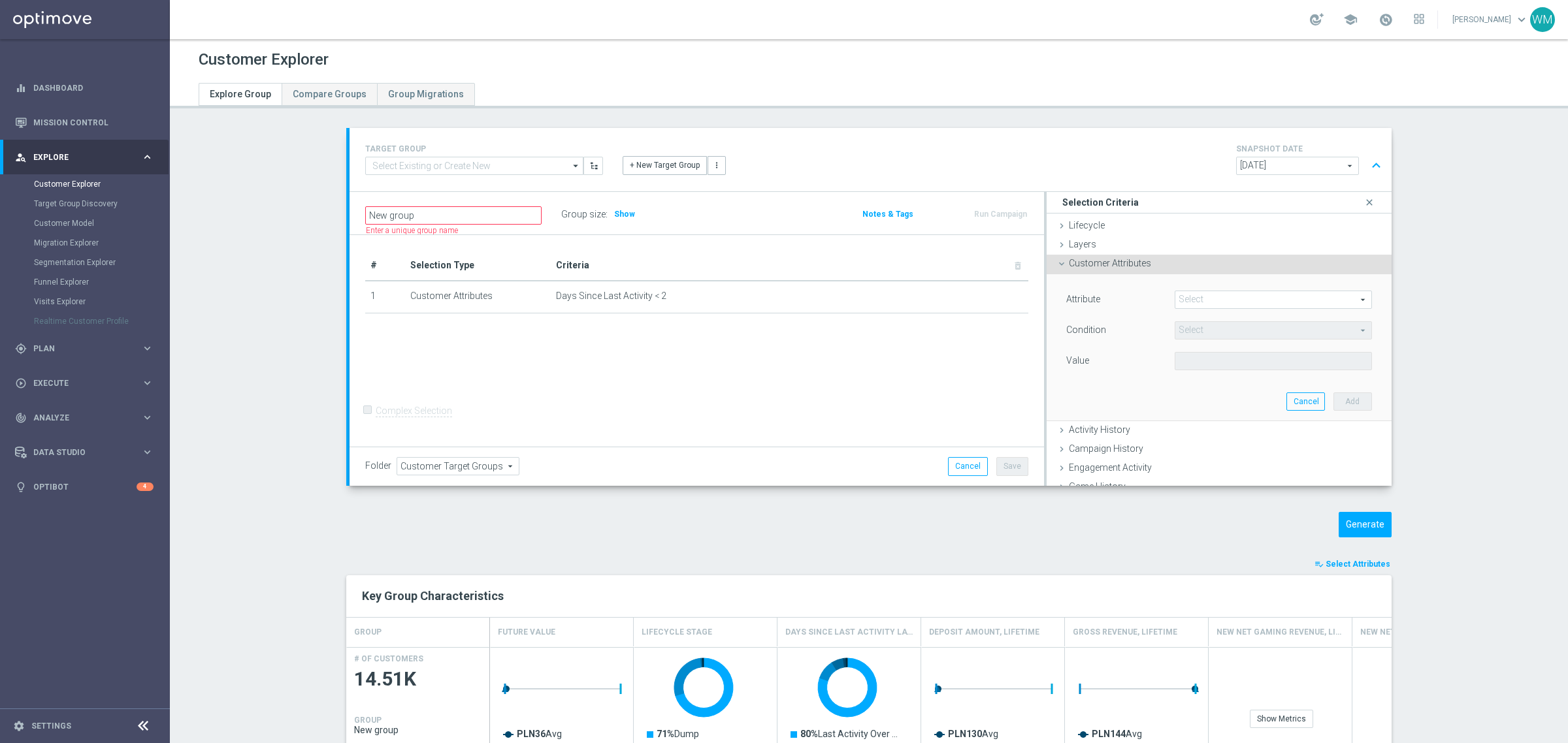
click at [1186, 298] on span at bounding box center [1273, 300] width 196 height 17
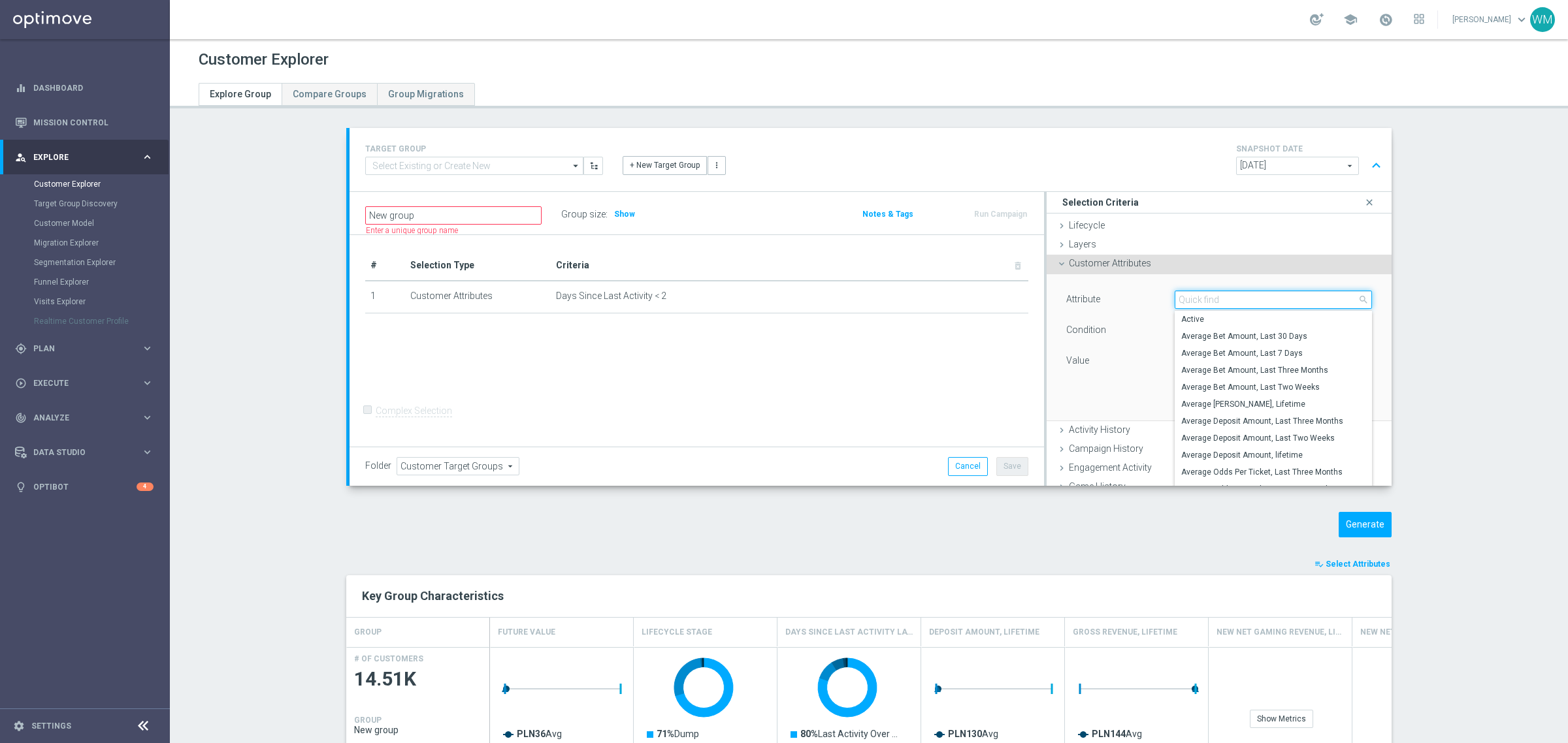
click at [1186, 298] on input "search" at bounding box center [1274, 300] width 197 height 19
type input "days since last"
click at [1197, 386] on span "Days Since Last Bet" at bounding box center [1274, 387] width 184 height 10
type input "Days Since Last Bet"
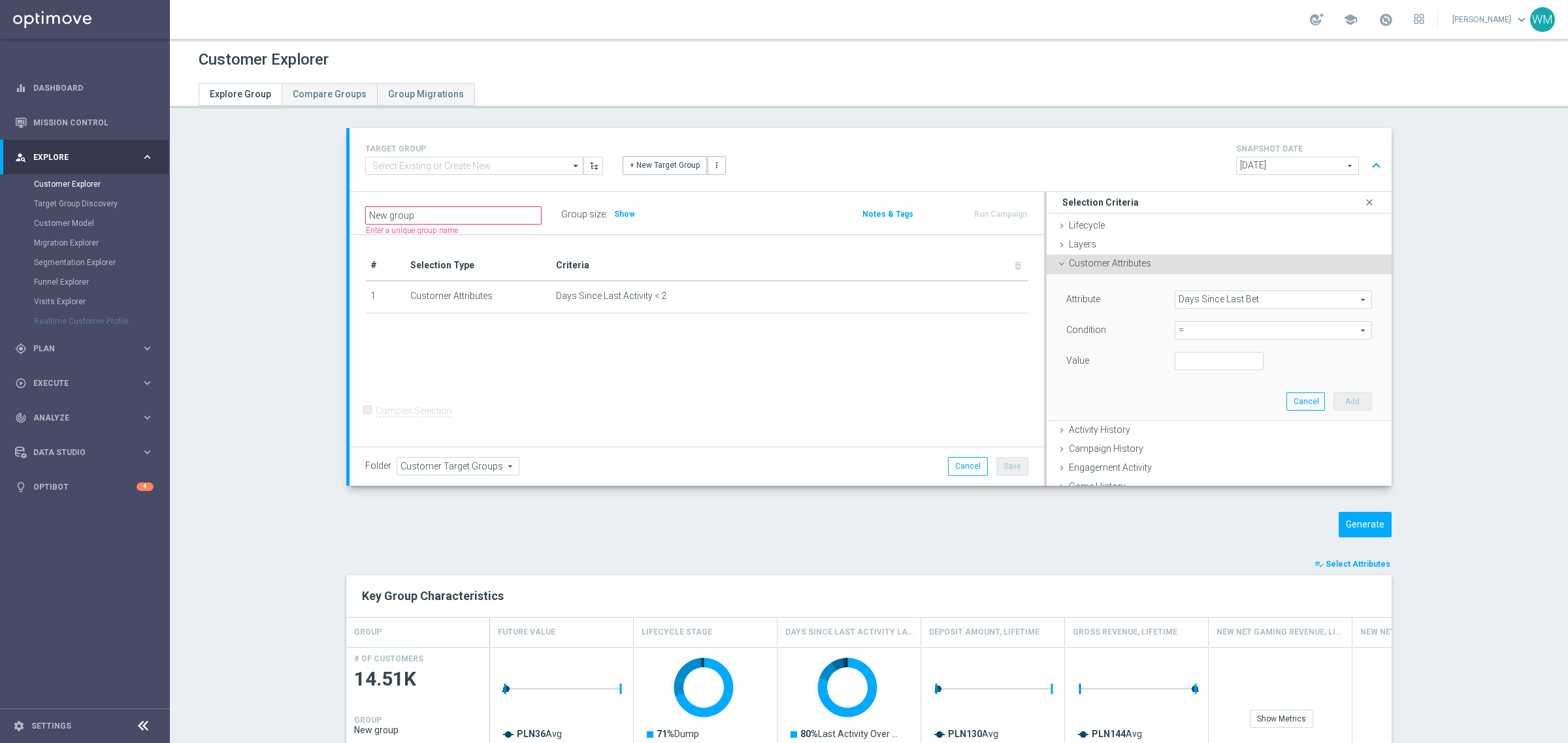
click at [1210, 333] on span "=" at bounding box center [1273, 331] width 196 height 17
click at [1196, 417] on span ">" at bounding box center [1274, 418] width 184 height 10
type input ">"
click at [1190, 367] on input "number" at bounding box center [1220, 361] width 89 height 19
type input "2"
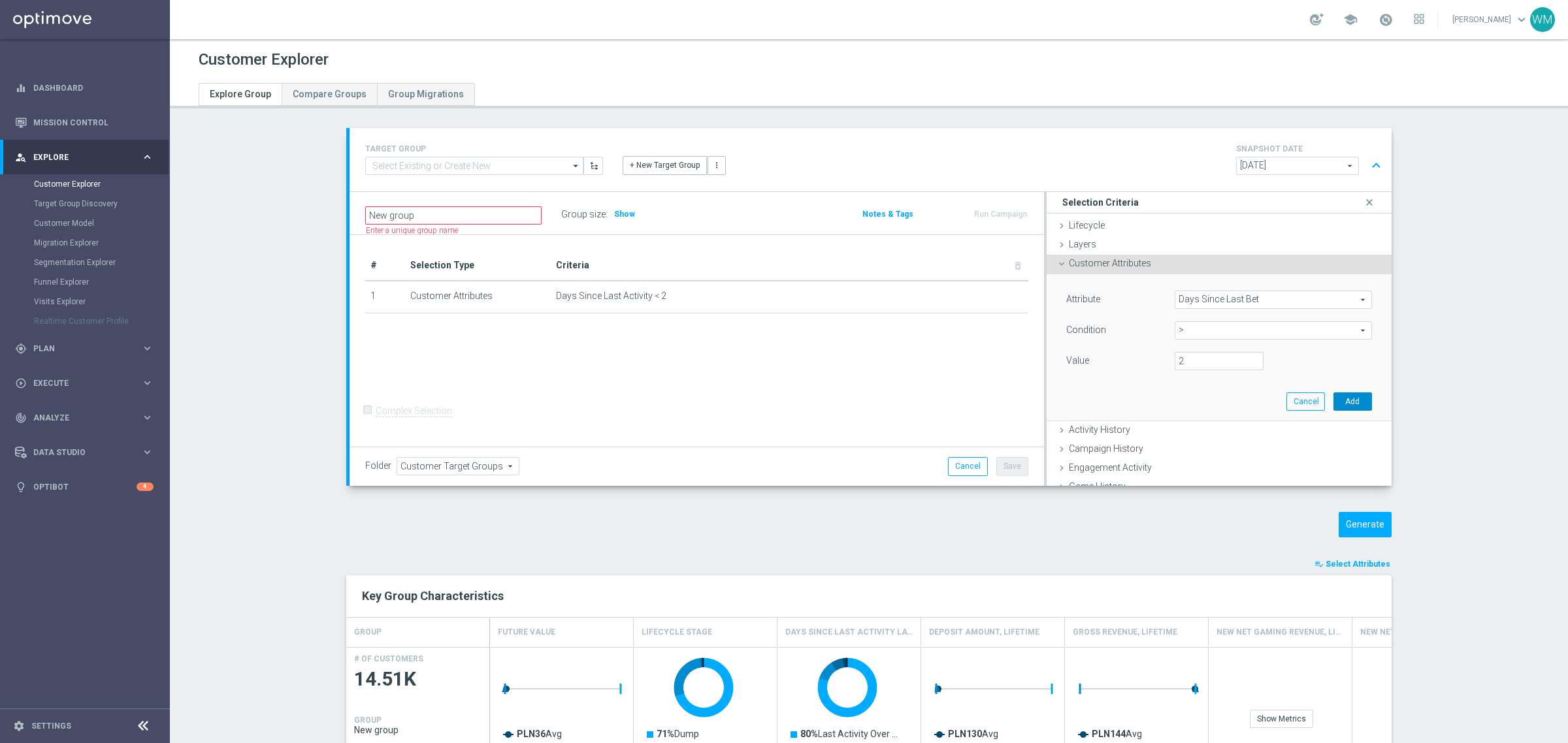
click at [1334, 404] on button "Add" at bounding box center [1353, 402] width 39 height 19
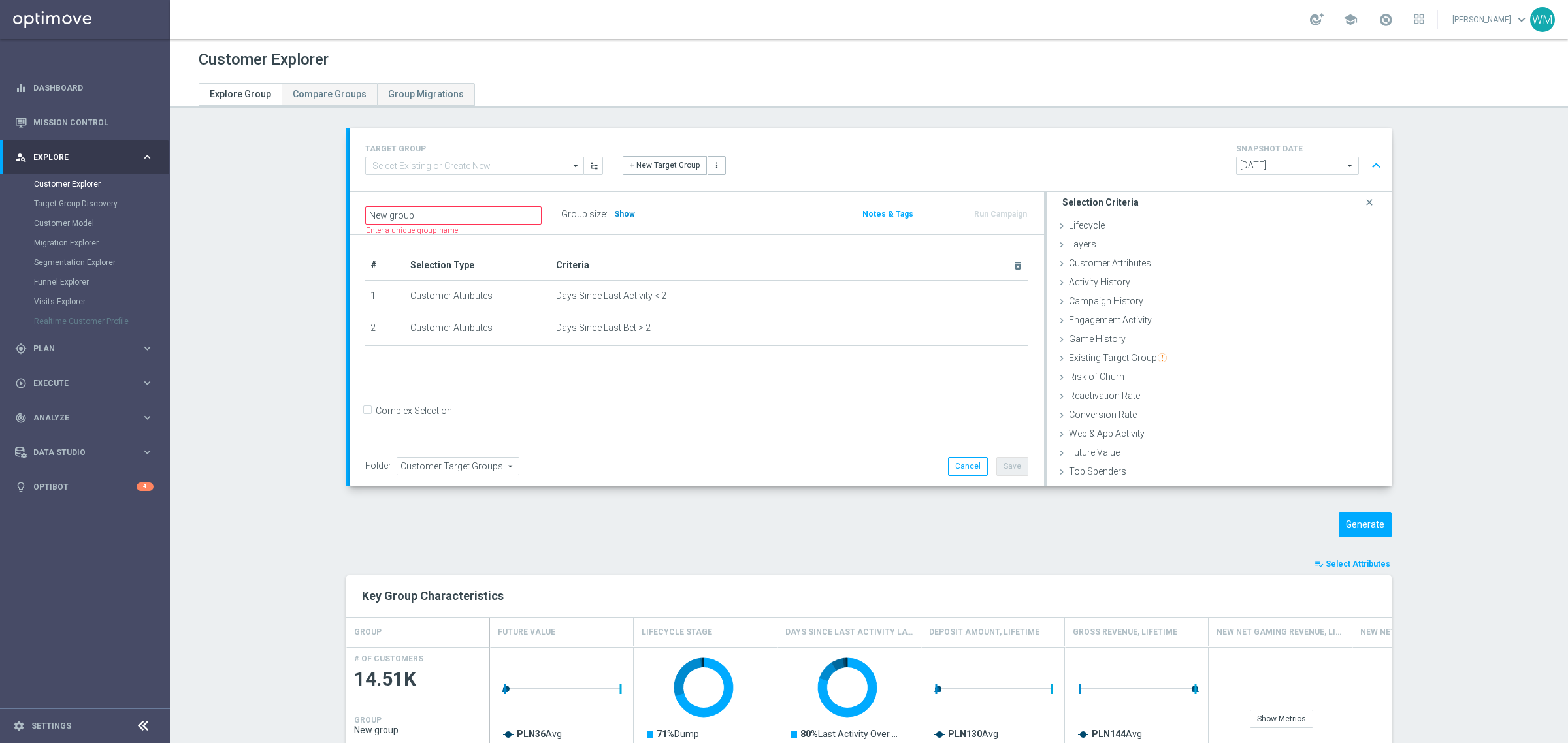
click at [616, 217] on span "Show" at bounding box center [624, 215] width 21 height 9
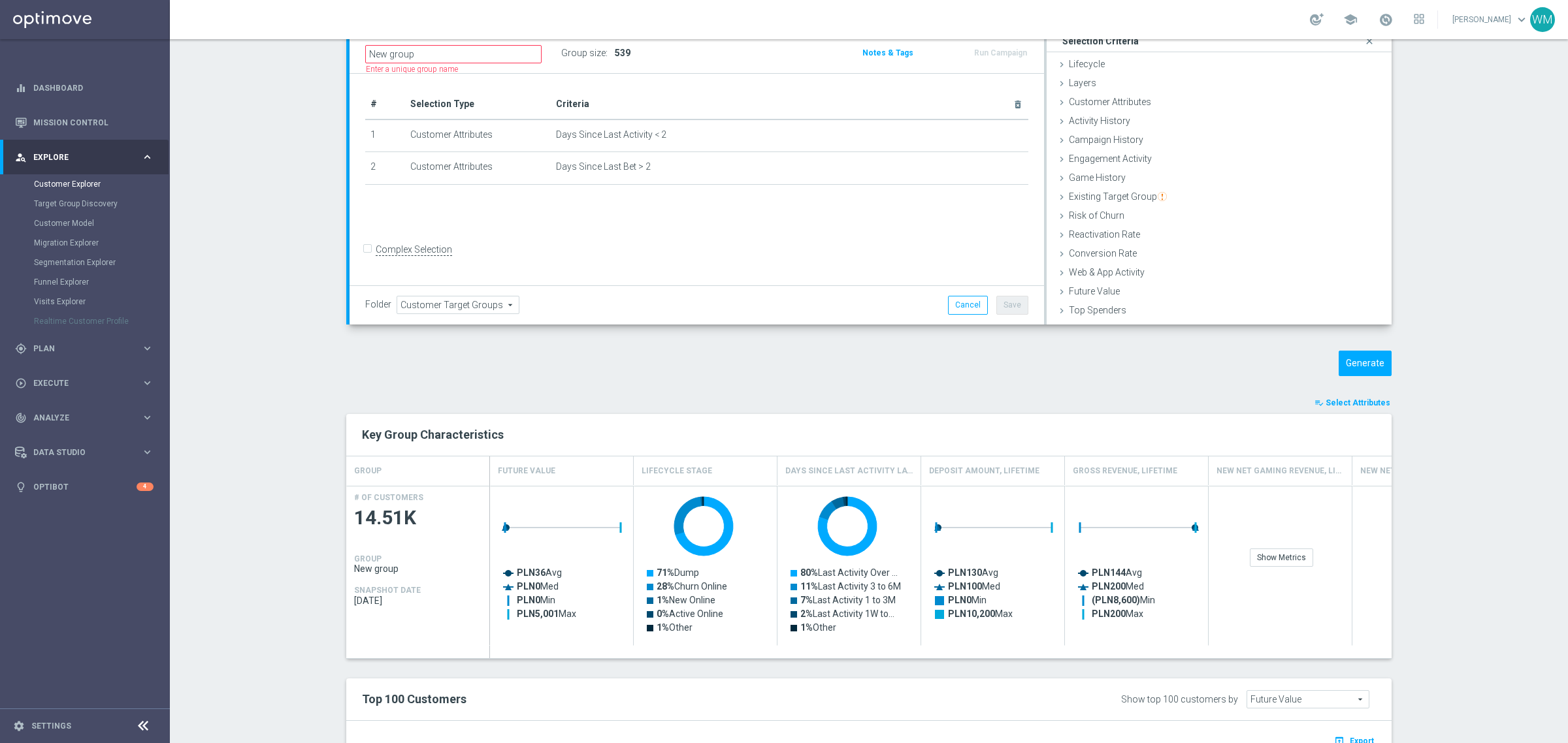
scroll to position [163, 0]
click at [1356, 365] on button "Generate" at bounding box center [1365, 361] width 53 height 25
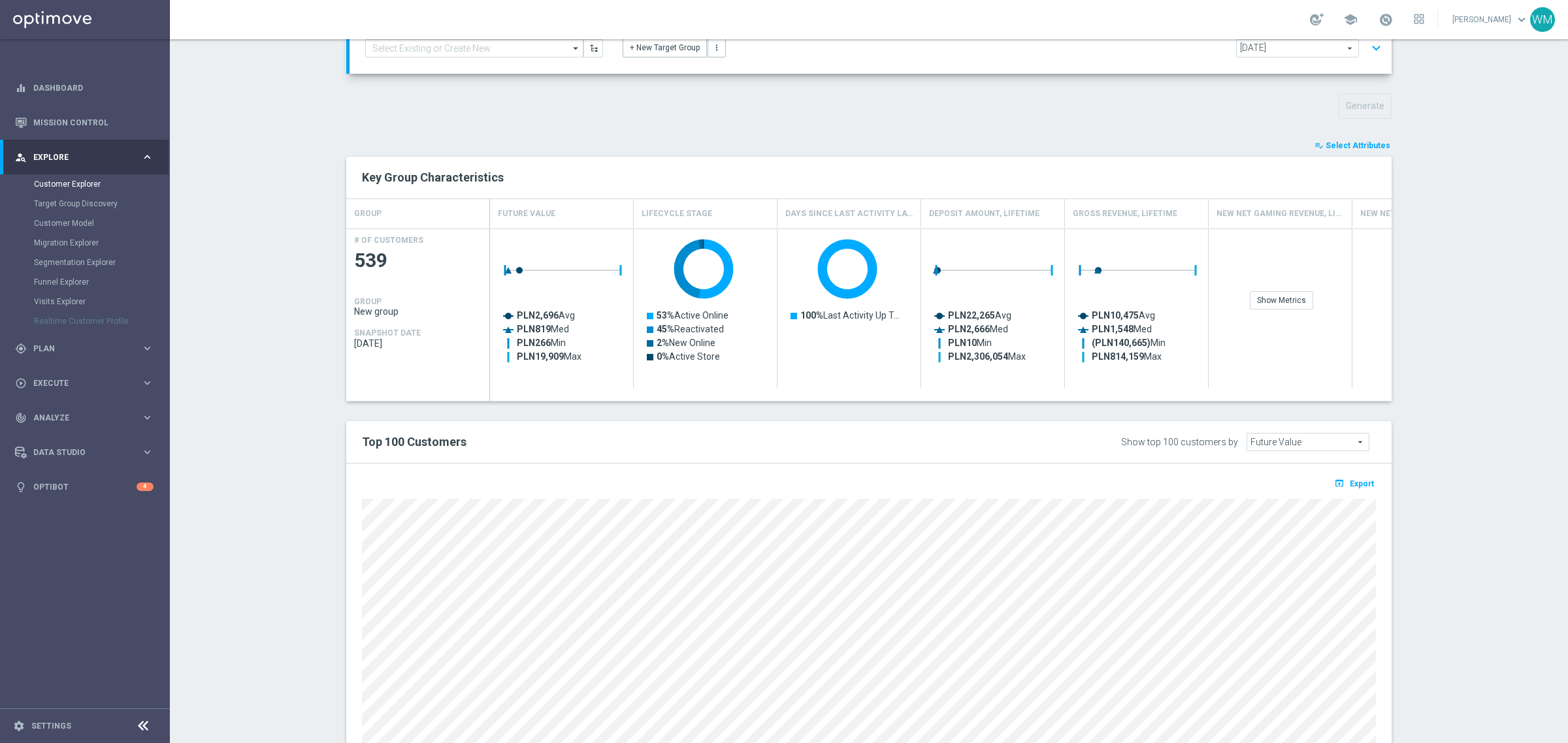
scroll to position [0, 0]
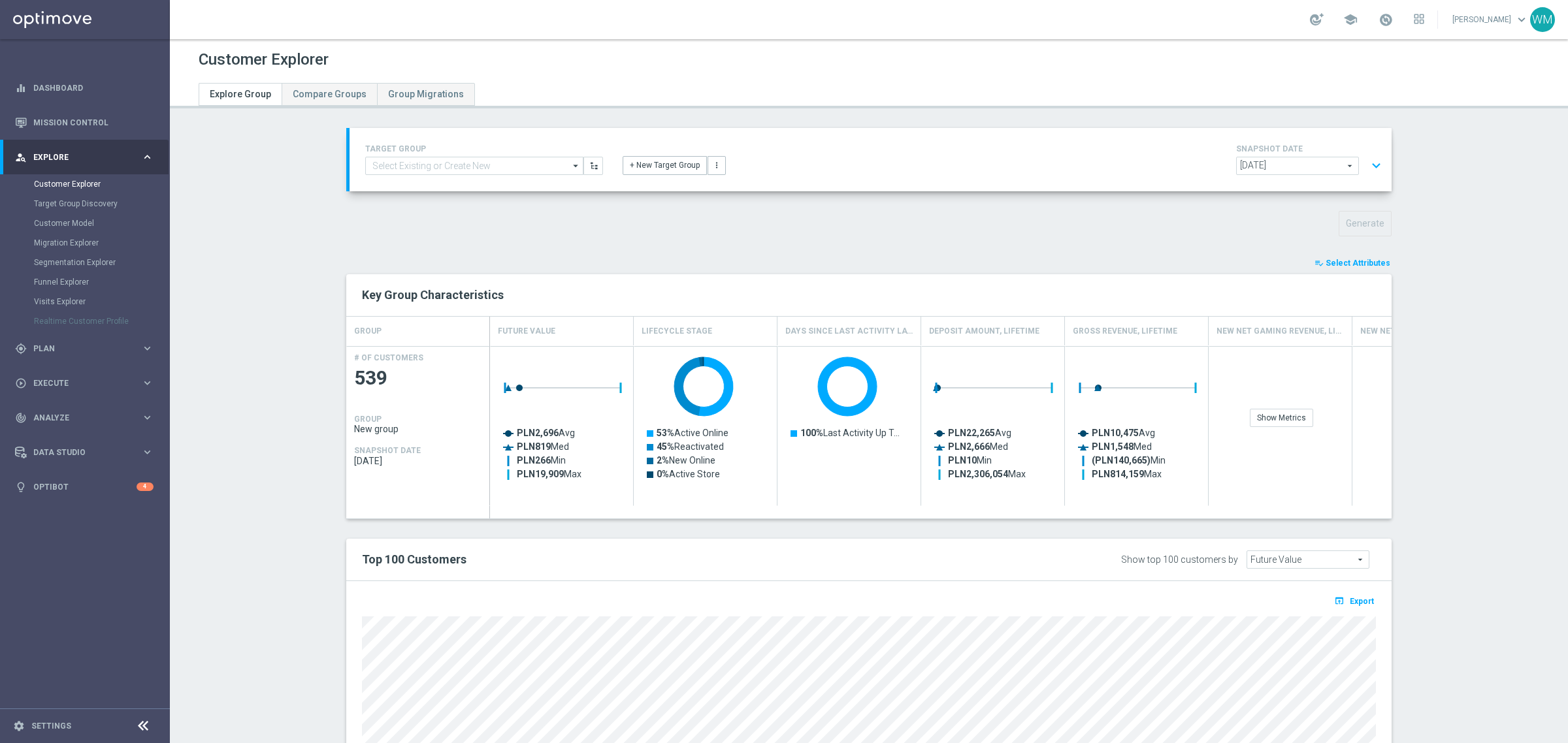
click at [1374, 167] on button "expand_more" at bounding box center [1377, 165] width 19 height 25
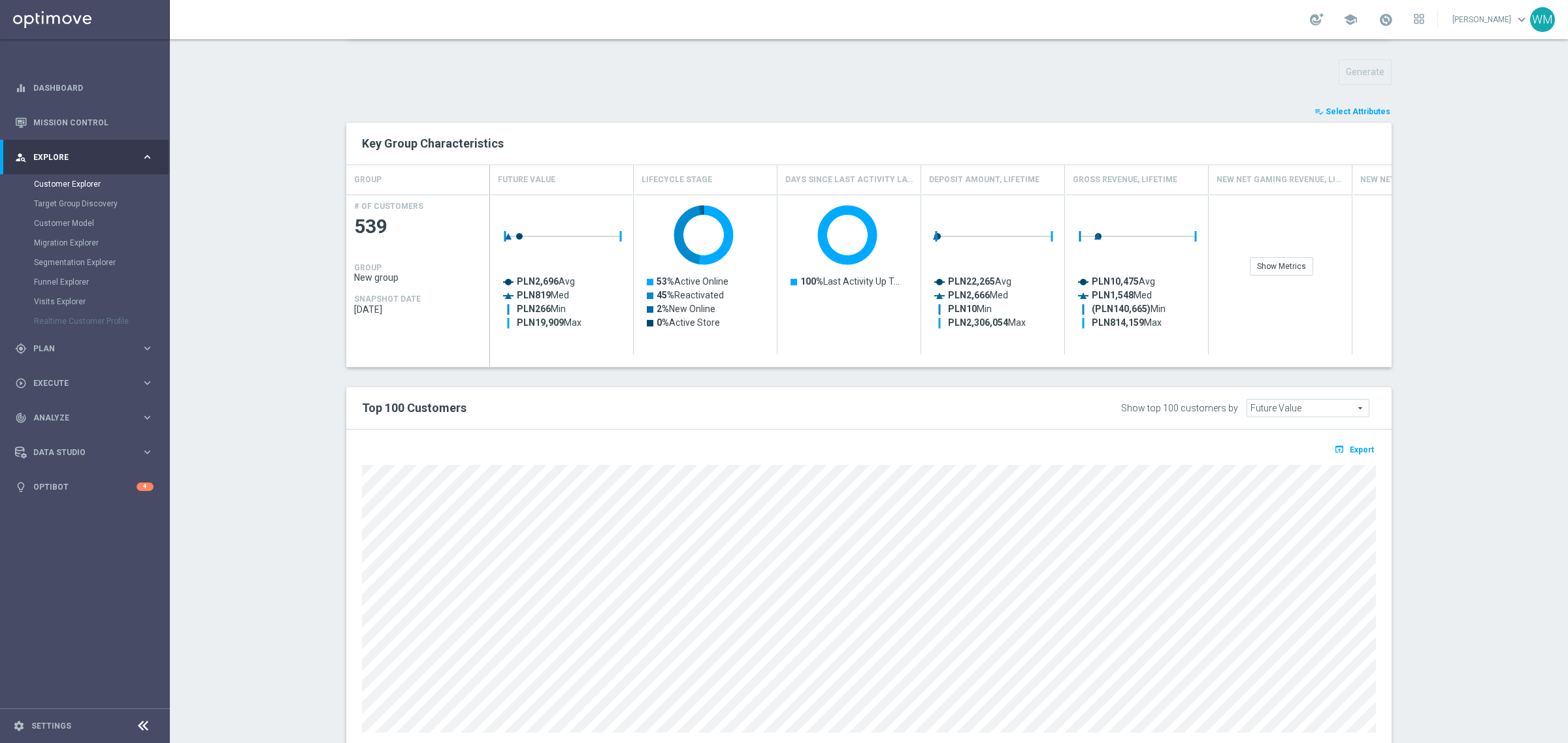
scroll to position [491, 0]
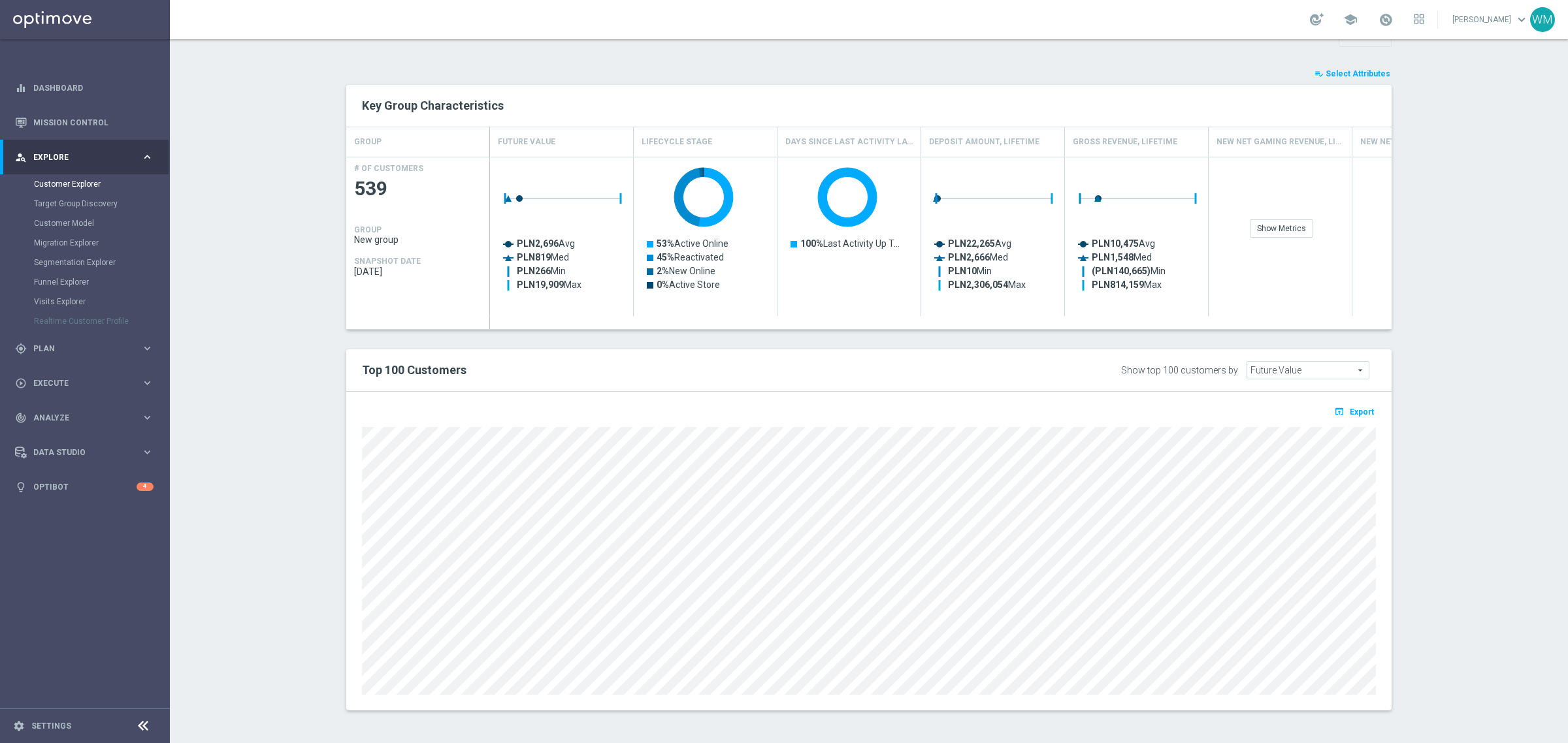
click at [1345, 80] on button "playlist_add_check Select Attributes" at bounding box center [1352, 73] width 78 height 14
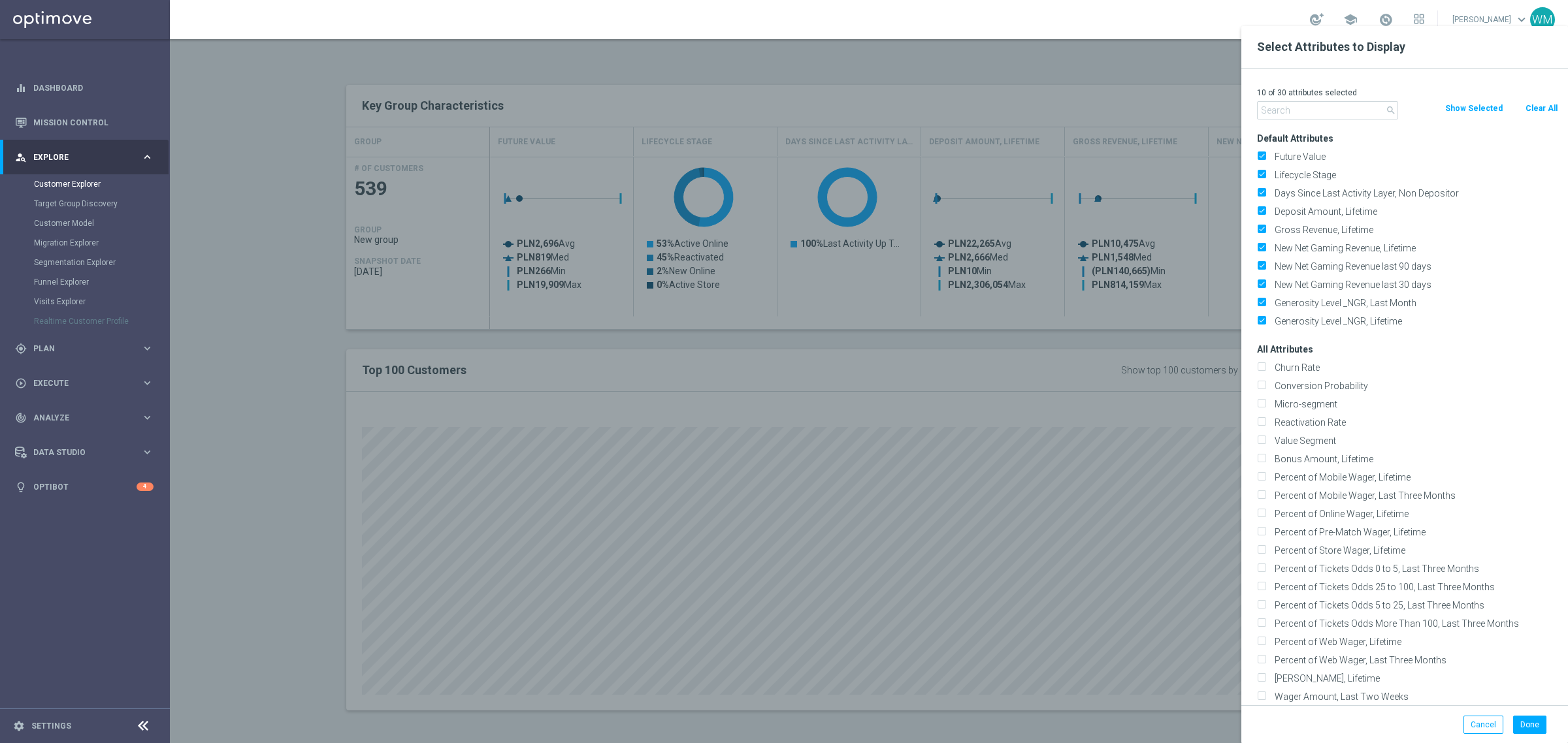
click at [1540, 105] on button "Clear All" at bounding box center [1541, 108] width 34 height 14
checkbox input "false"
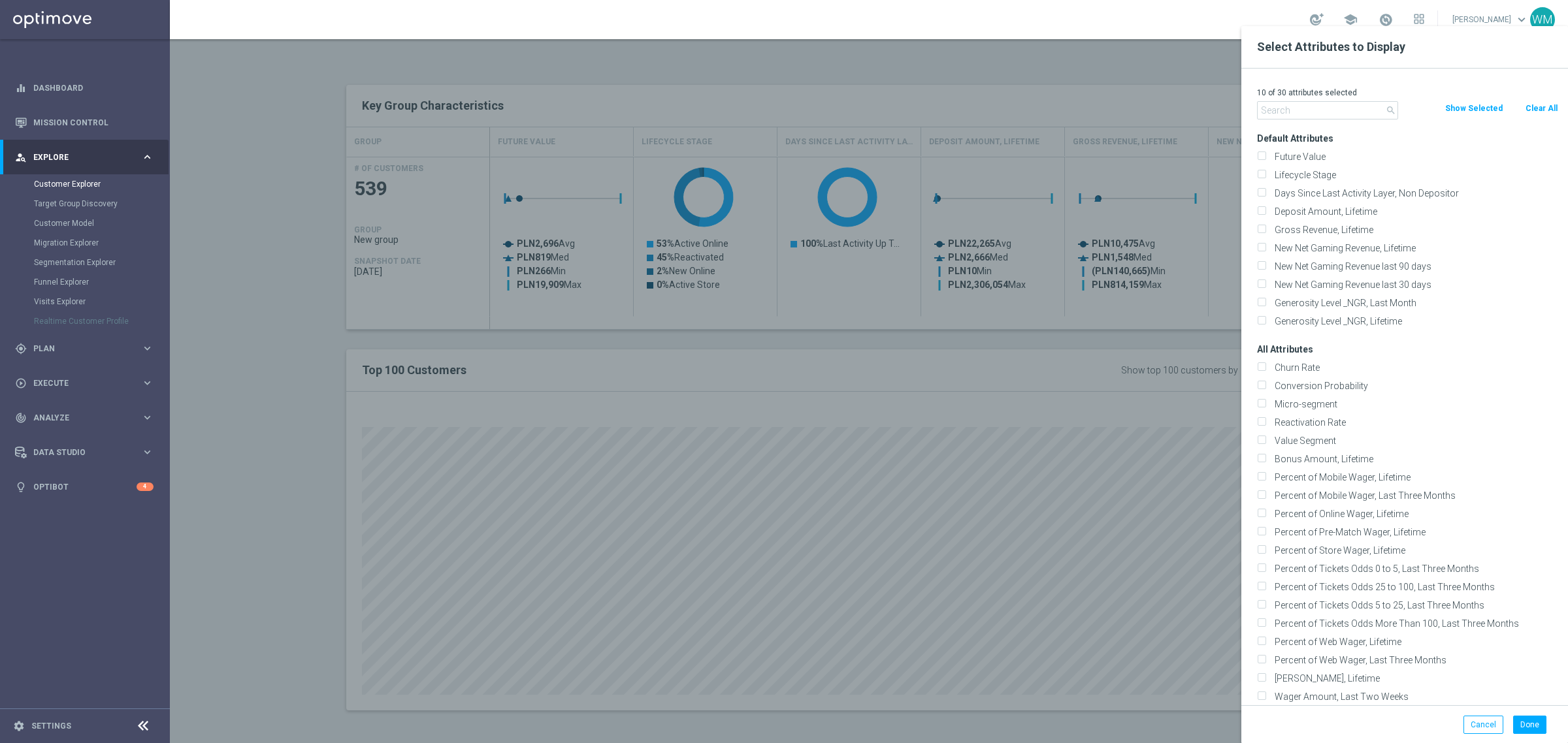
checkbox input "false"
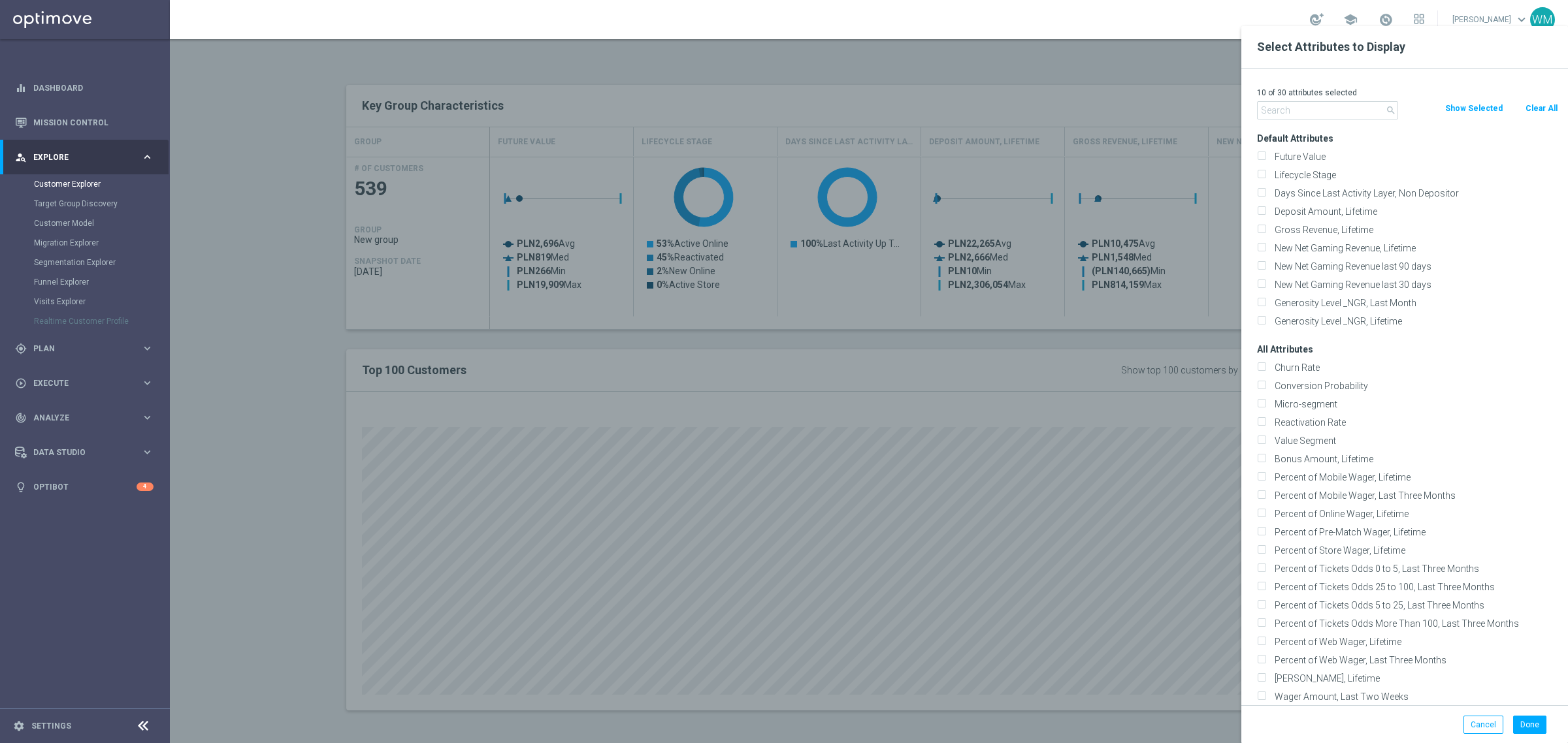
checkbox input "false"
click at [1286, 116] on input "text" at bounding box center [1327, 111] width 141 height 19
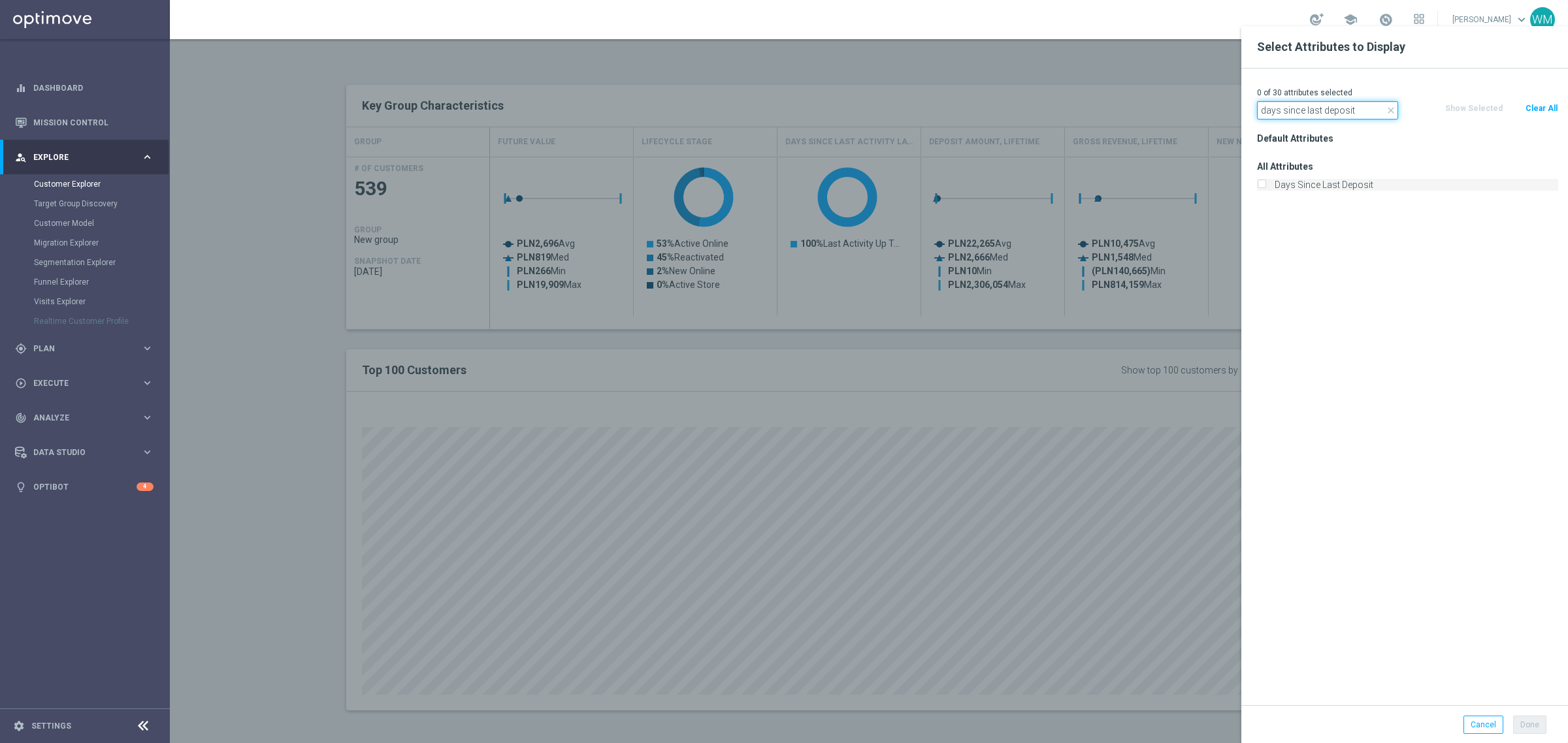
type input "days since last deposit"
click at [1294, 184] on label "Days Since Last Deposit" at bounding box center [1414, 185] width 288 height 12
click at [1266, 184] on input "Days Since Last Deposit" at bounding box center [1261, 186] width 8 height 8
checkbox input "true"
click at [1338, 106] on input "days since last deposit" at bounding box center [1327, 111] width 141 height 19
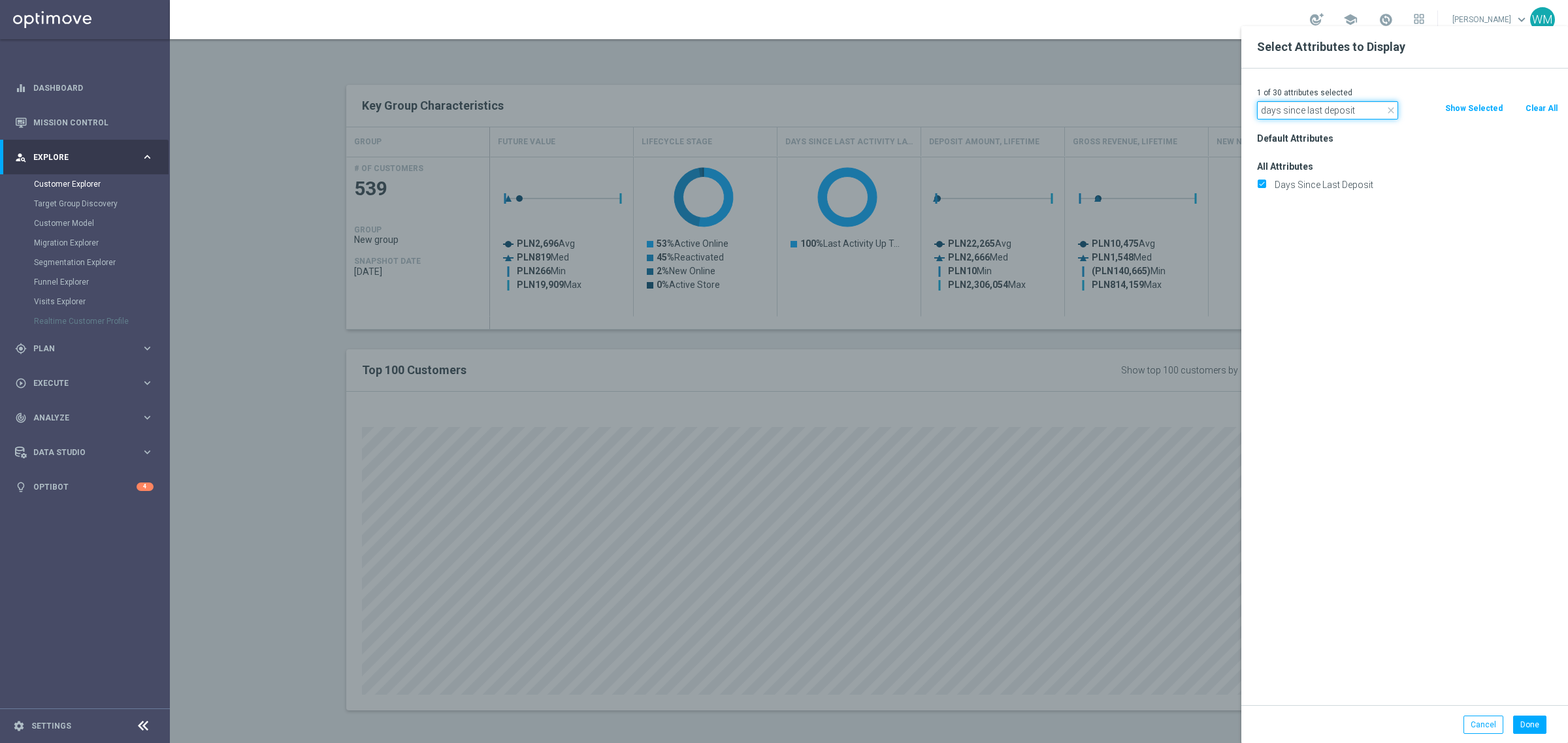
click at [1338, 106] on input "days since last deposit" at bounding box center [1327, 111] width 141 height 19
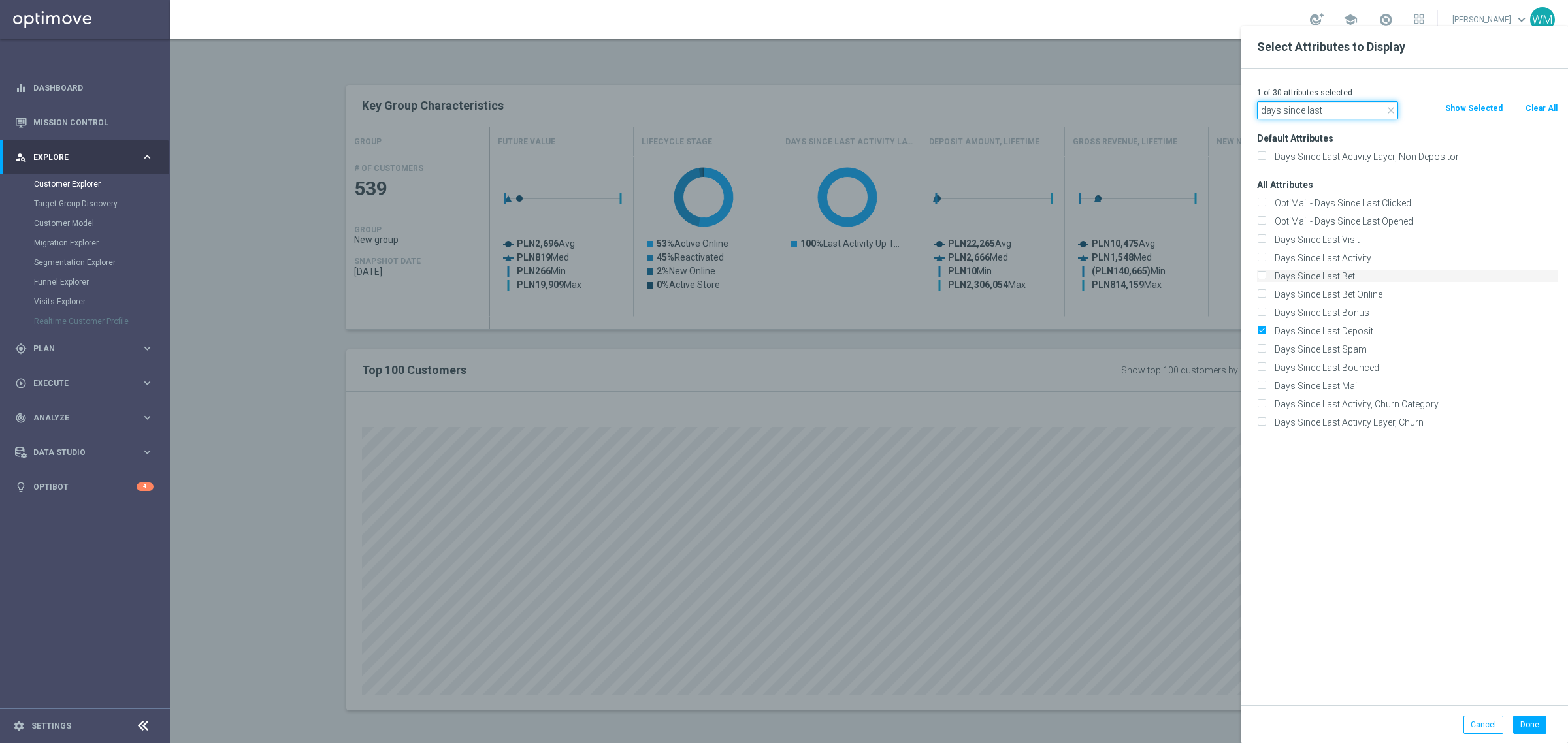
type input "days since last"
click at [1300, 274] on label "Days Since Last Bet" at bounding box center [1414, 276] width 288 height 12
click at [1266, 274] on input "Days Since Last Bet" at bounding box center [1261, 278] width 8 height 8
checkbox input "true"
click at [1534, 719] on button "Done" at bounding box center [1530, 725] width 33 height 19
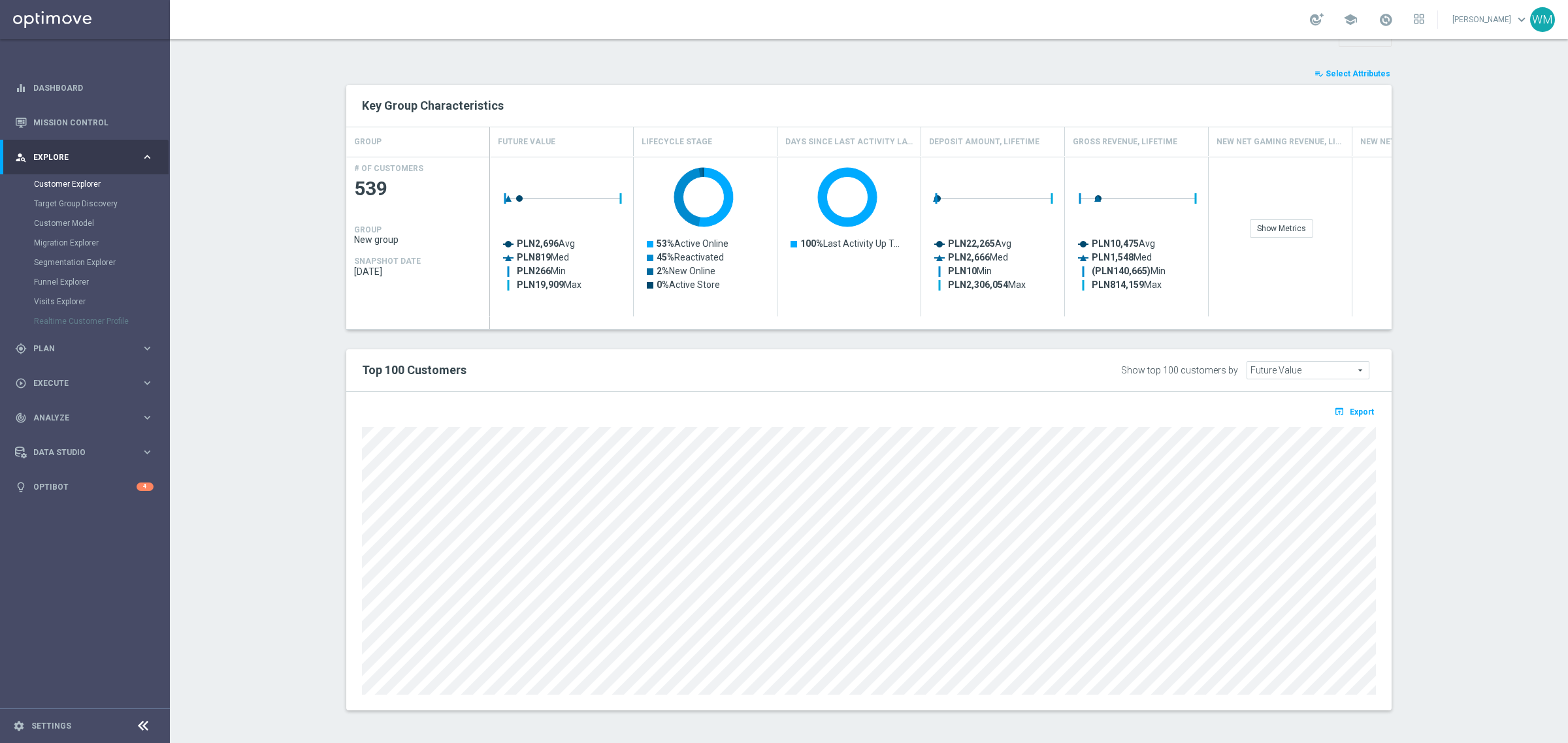
type input "Search"
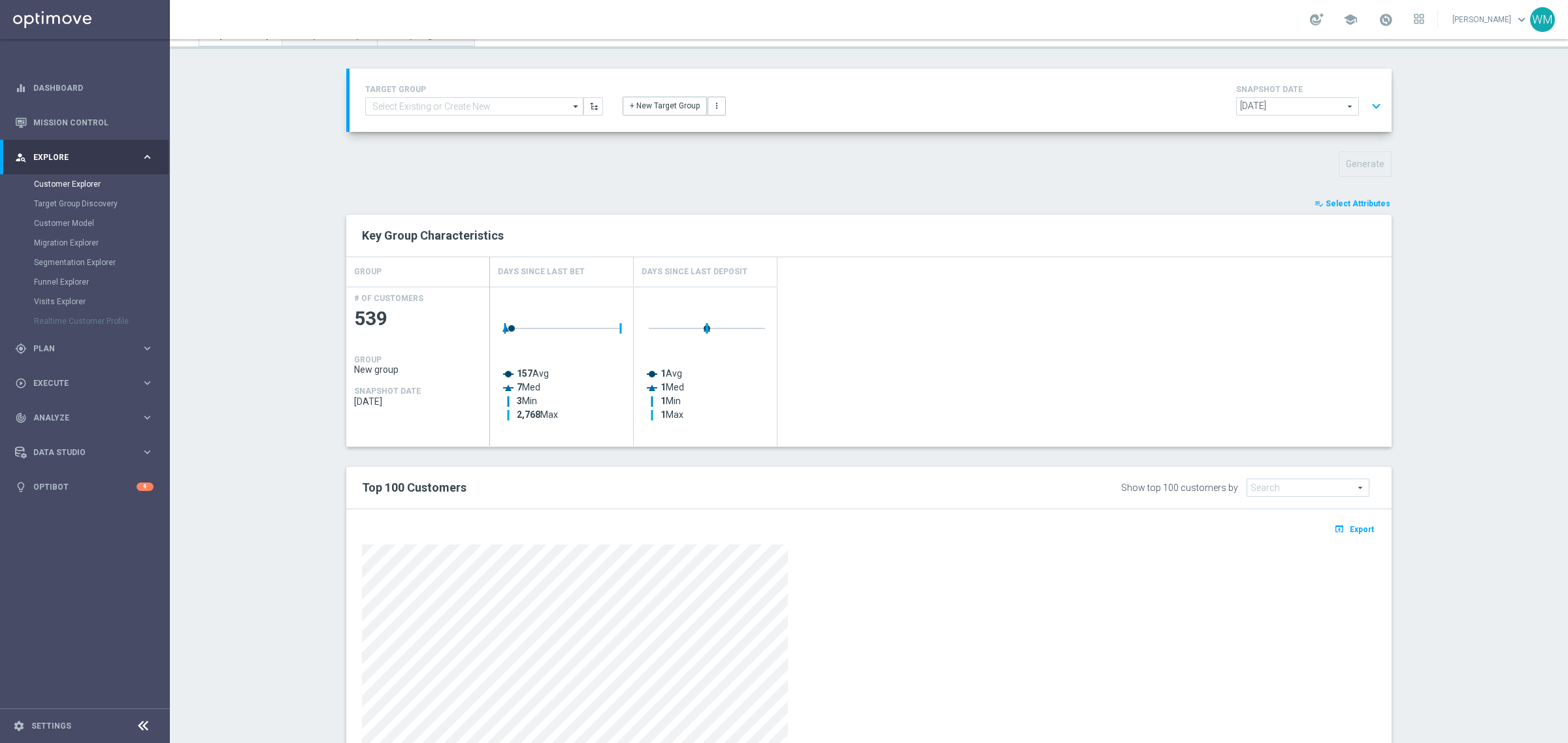
scroll to position [0, 0]
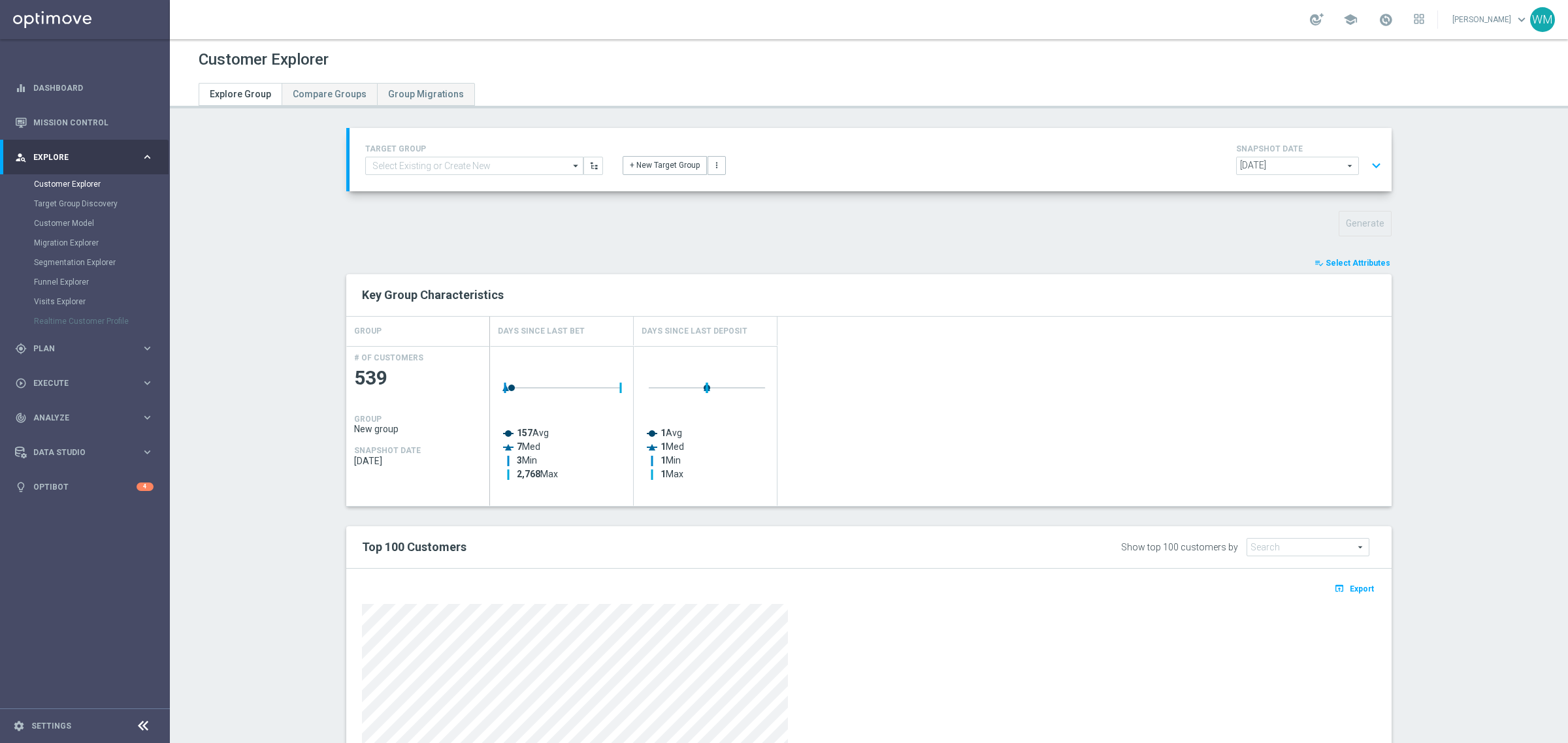
click at [1374, 162] on button "expand_more" at bounding box center [1377, 165] width 19 height 25
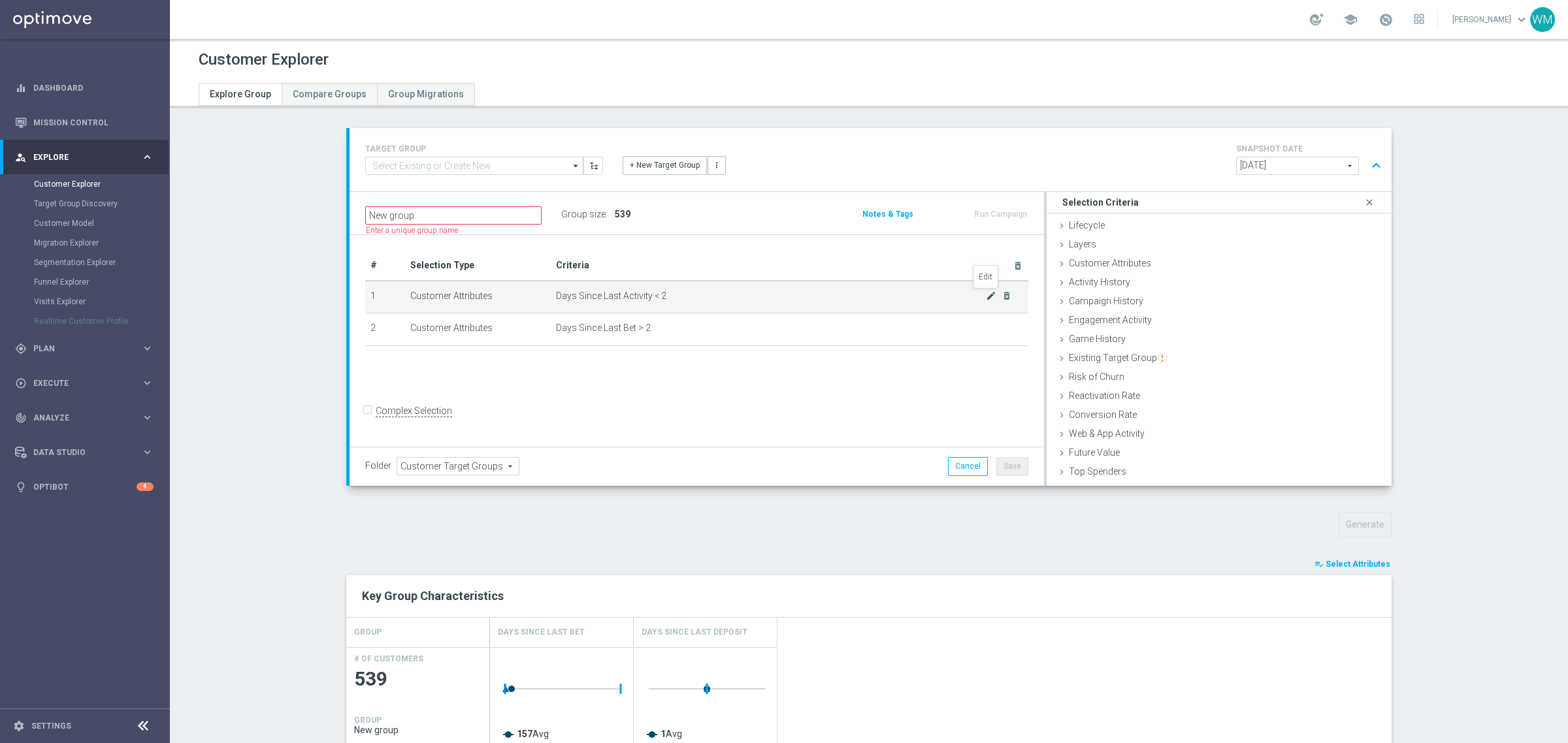
click at [986, 294] on icon "mode_edit" at bounding box center [990, 295] width 10 height 10
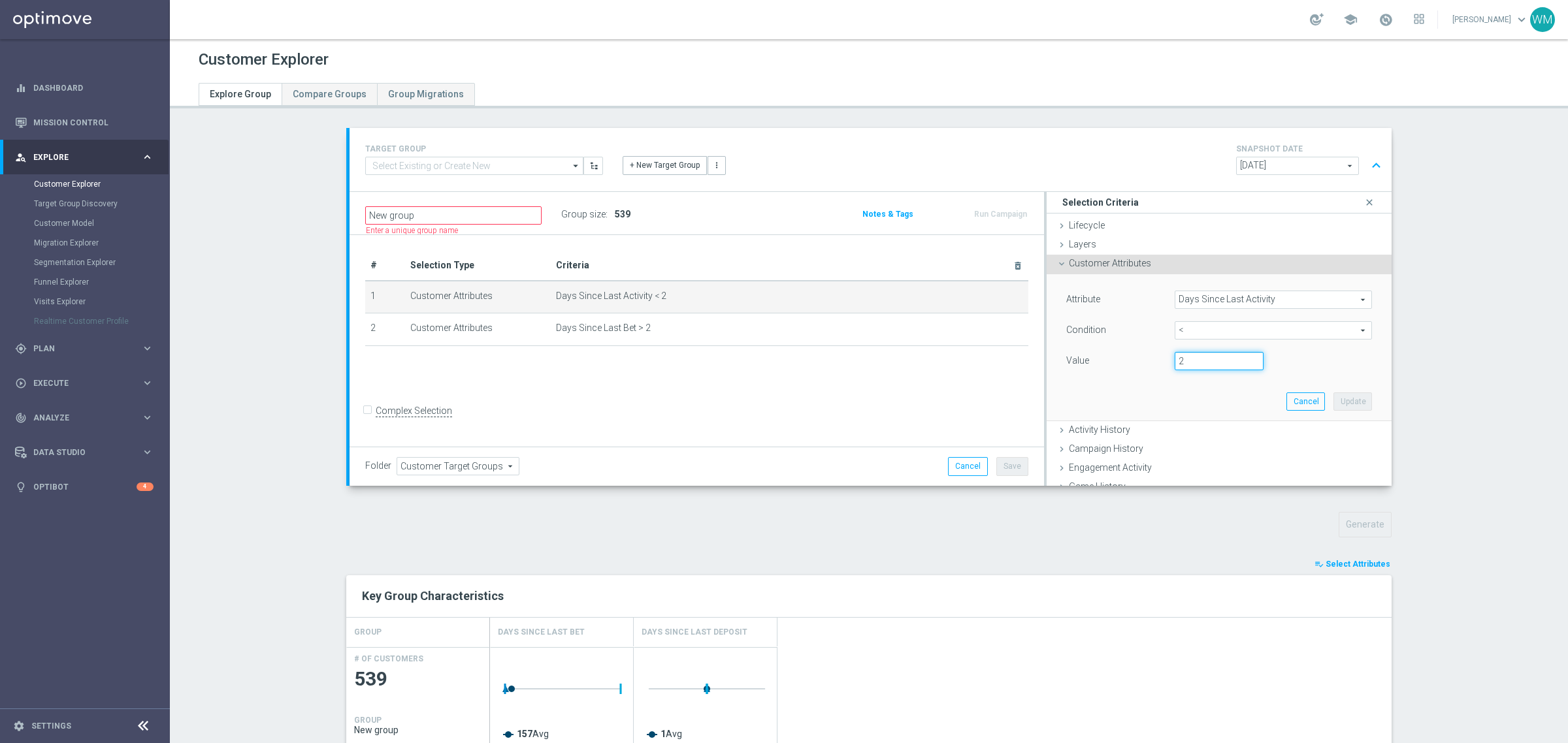
drag, startPoint x: 1186, startPoint y: 356, endPoint x: 1052, endPoint y: 367, distance: 134.5
click at [1056, 367] on div "Value 2" at bounding box center [1219, 362] width 325 height 21
click at [539, 507] on div "TARGET GROUP arrow_drop_down Show Selected 0 of NaN - Campaign 1" at bounding box center [869, 668] width 1098 height 1080
drag, startPoint x: 1175, startPoint y: 361, endPoint x: 1085, endPoint y: 359, distance: 90.0
click at [1085, 359] on div "Value 2" at bounding box center [1219, 362] width 325 height 21
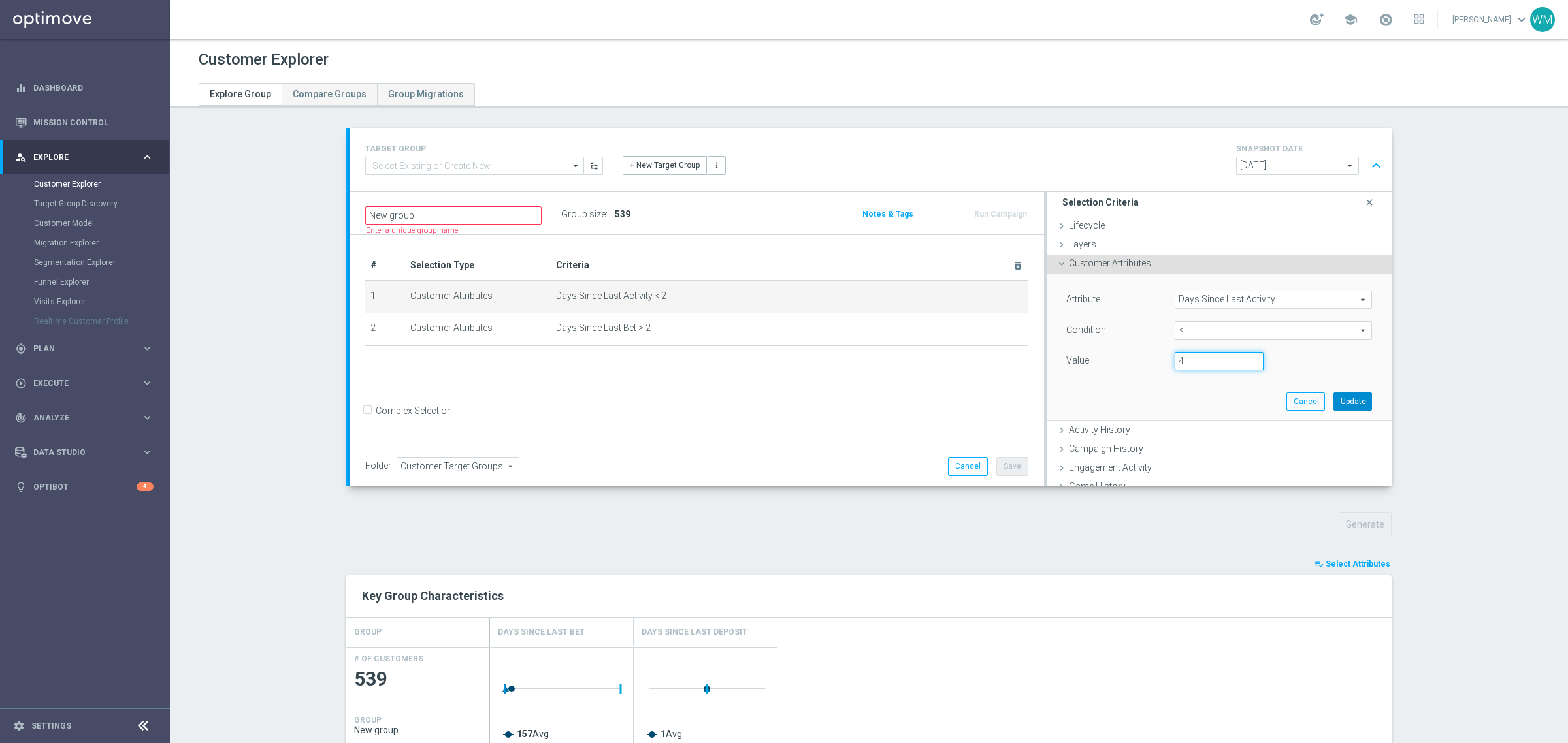
type input "4"
click at [1334, 406] on button "Update" at bounding box center [1353, 402] width 39 height 19
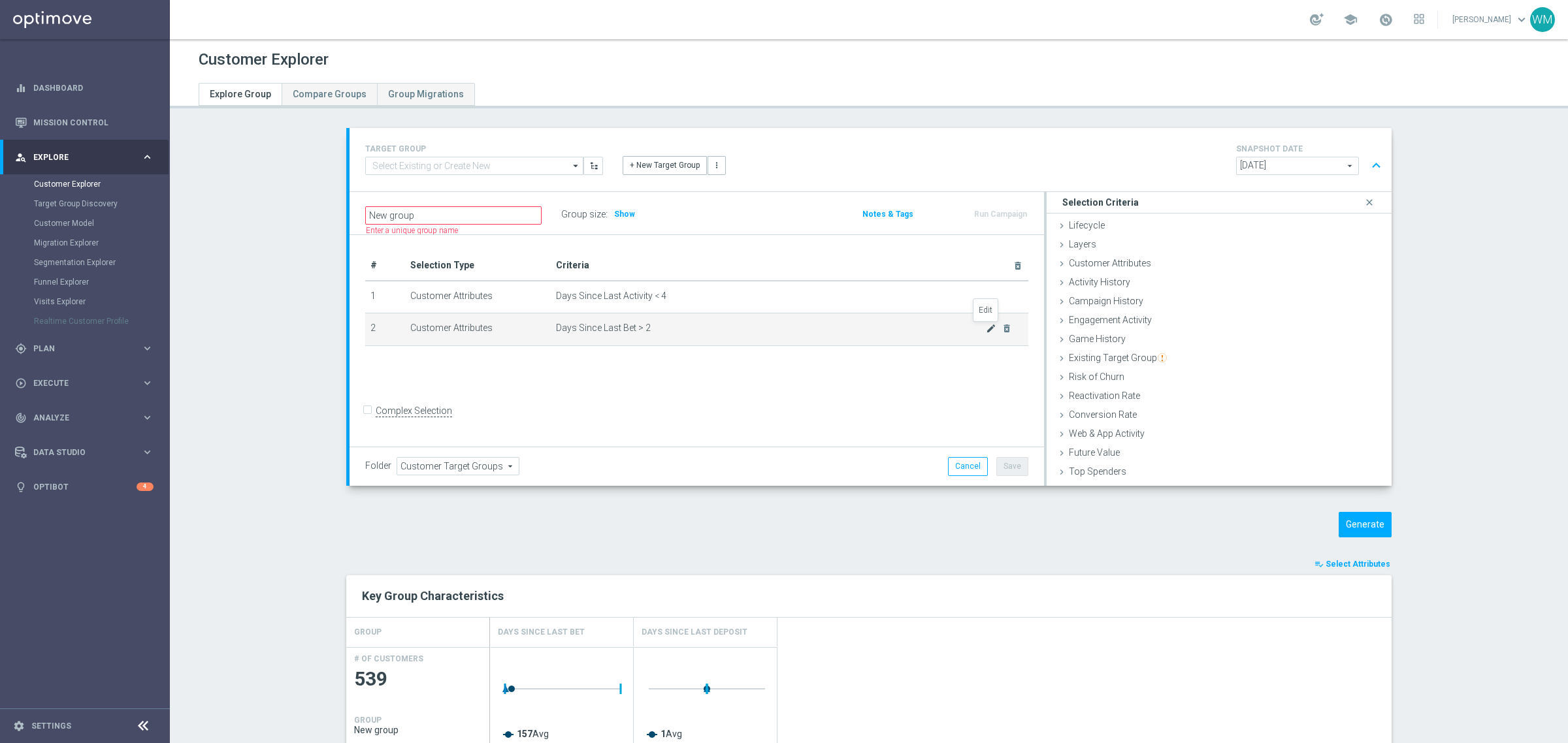
click at [986, 329] on icon "mode_edit" at bounding box center [990, 328] width 10 height 10
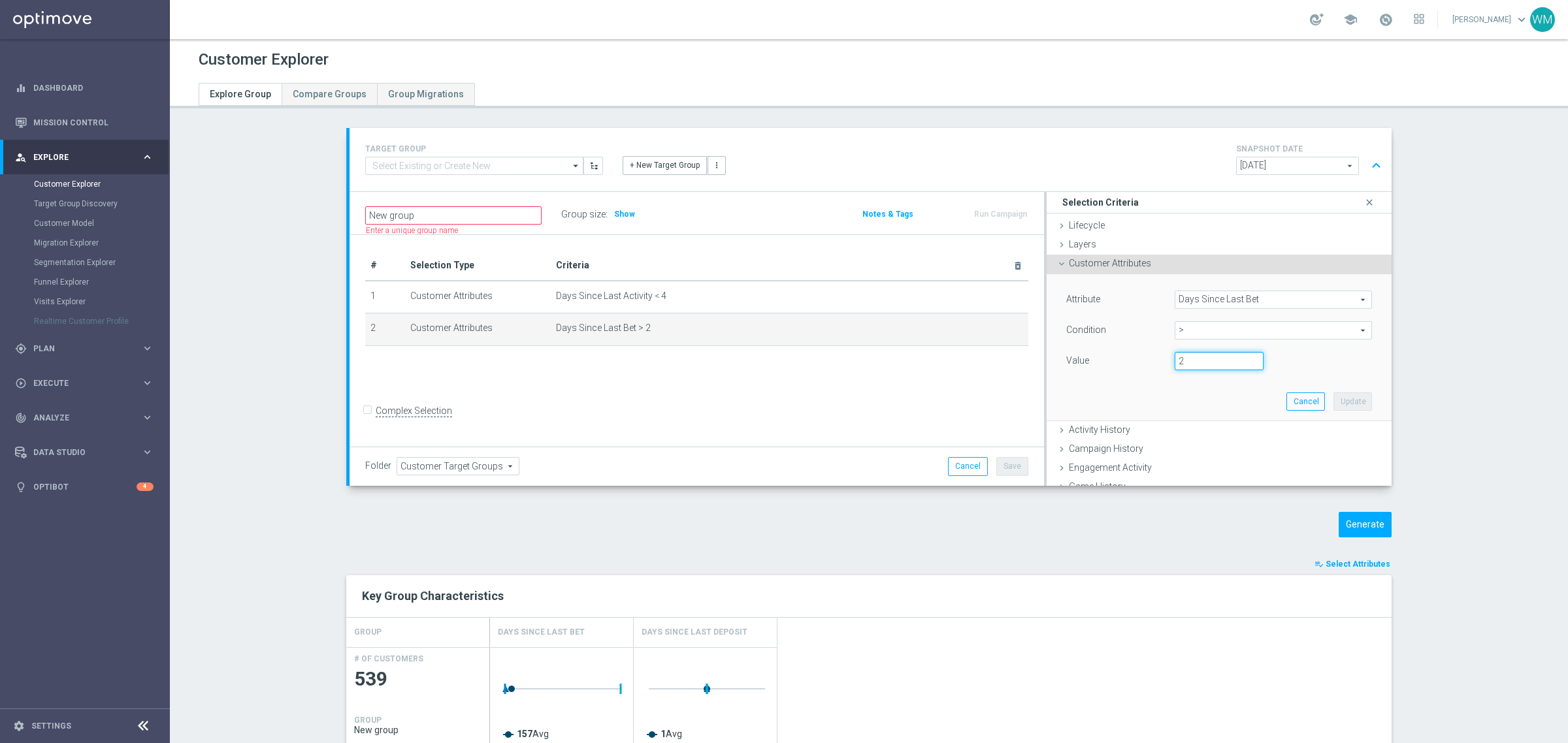
drag, startPoint x: 1194, startPoint y: 367, endPoint x: 1091, endPoint y: 346, distance: 105.1
click at [1096, 354] on div "Value 2" at bounding box center [1219, 362] width 325 height 21
type input "4"
click at [1340, 407] on button "Update" at bounding box center [1353, 402] width 39 height 19
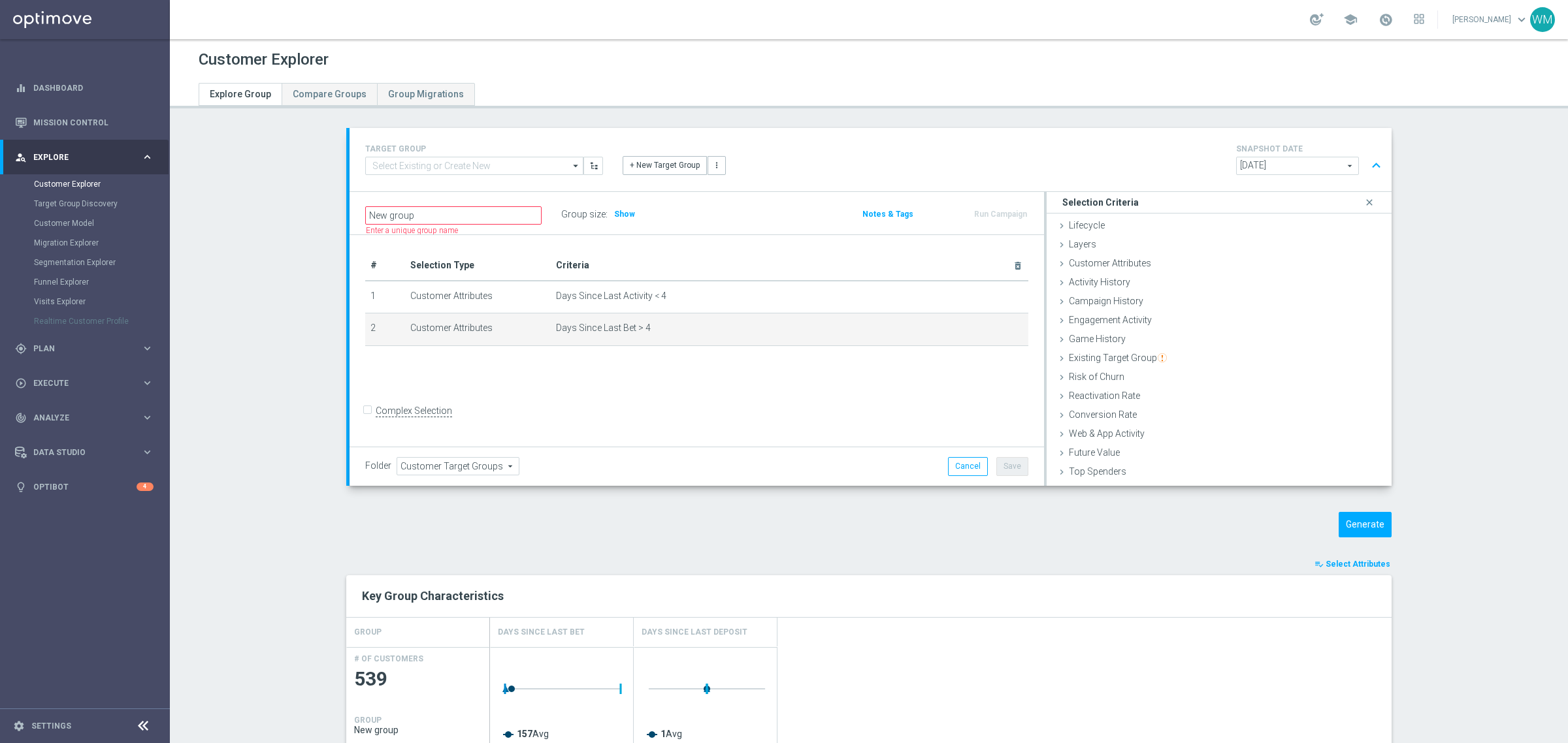
click at [1332, 521] on div "Generate" at bounding box center [1269, 524] width 267 height 25
click at [1346, 521] on button "Generate" at bounding box center [1365, 524] width 53 height 25
